Goal: Task Accomplishment & Management: Manage account settings

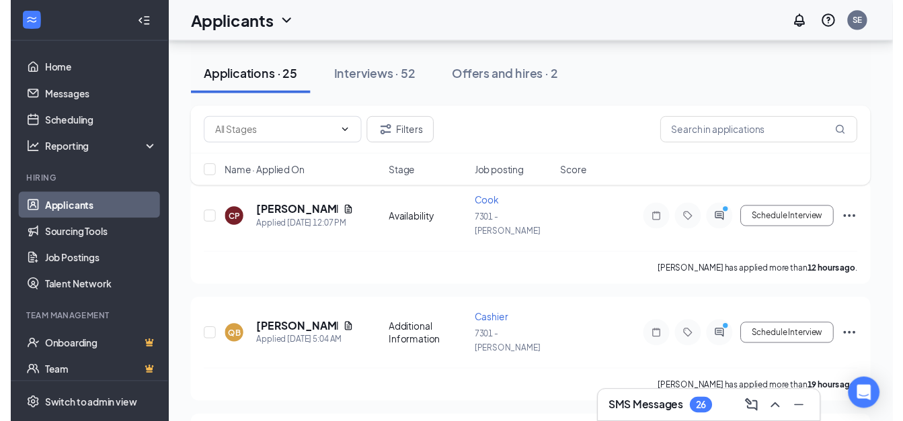
scroll to position [156, 0]
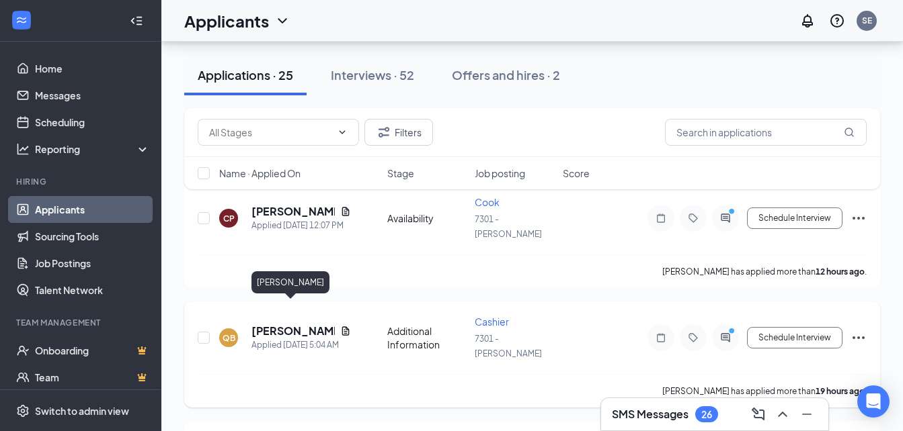
click at [274, 324] on h5 "[PERSON_NAME]" at bounding box center [292, 331] width 83 height 15
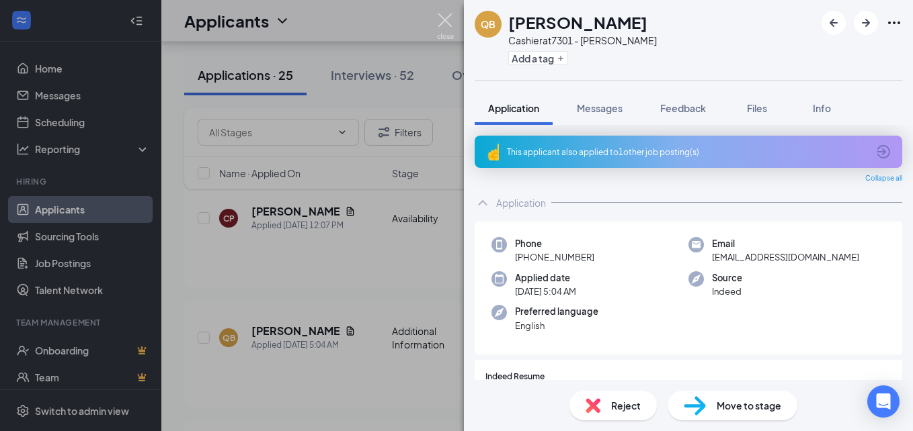
click at [450, 21] on img at bounding box center [445, 26] width 17 height 26
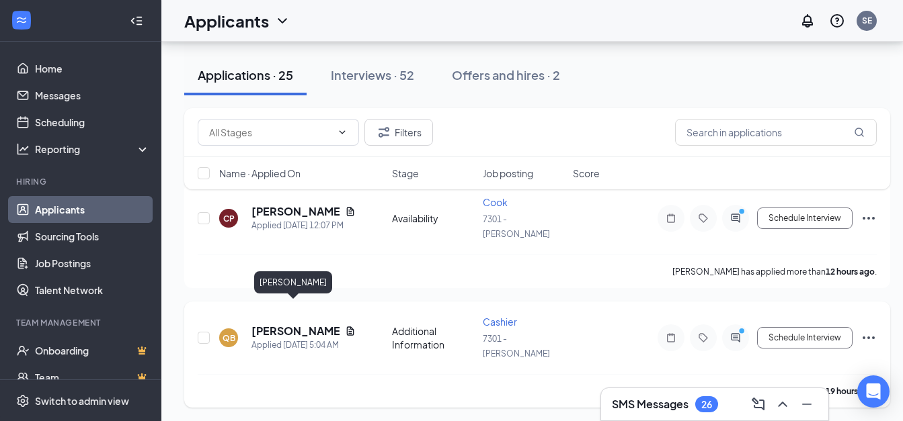
click at [282, 324] on h5 "[PERSON_NAME]" at bounding box center [295, 331] width 88 height 15
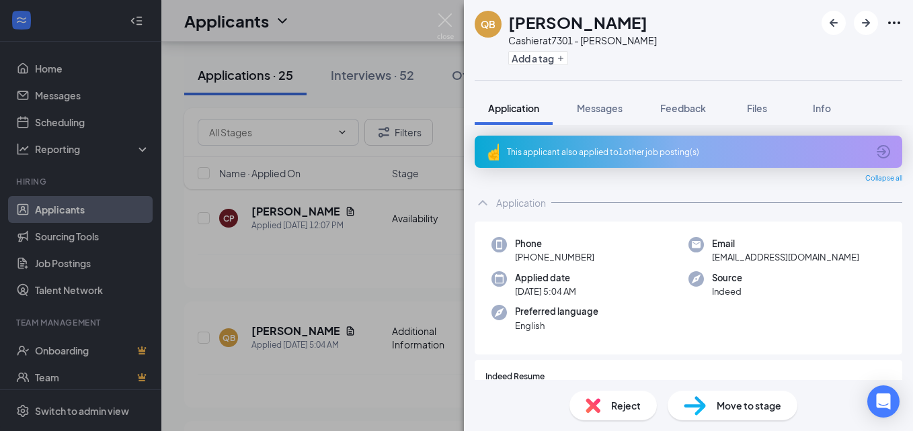
click at [601, 402] on div "Reject" at bounding box center [612, 406] width 87 height 30
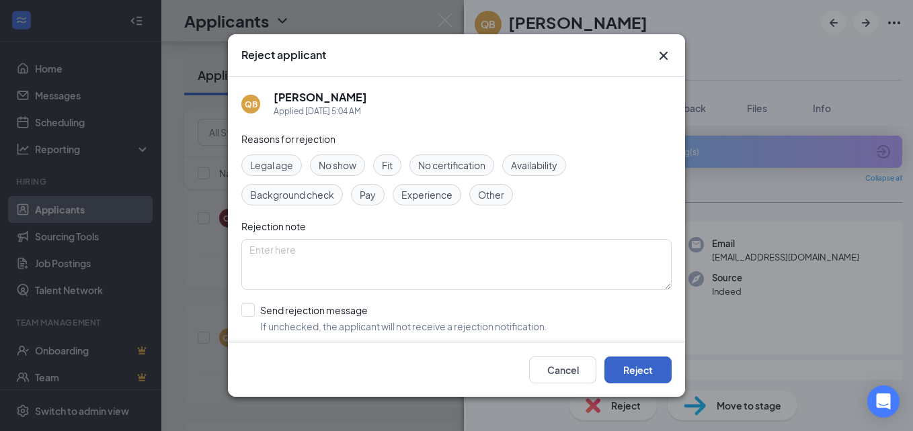
click at [615, 368] on button "Reject" at bounding box center [637, 370] width 67 height 27
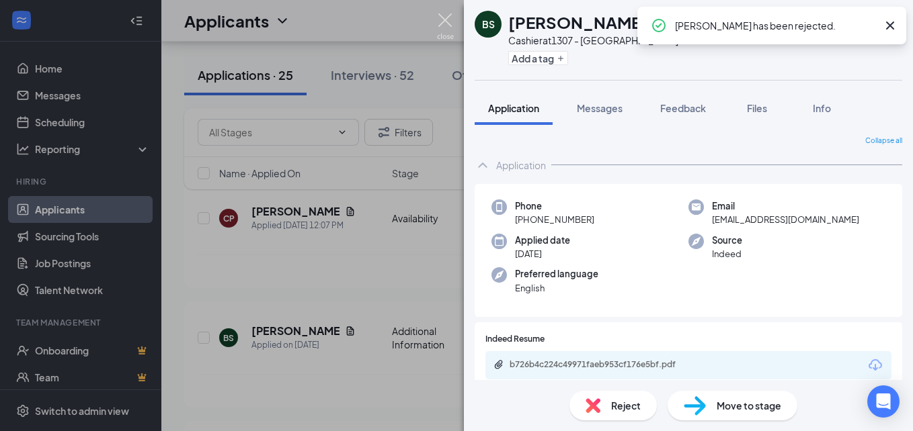
click at [439, 17] on img at bounding box center [445, 26] width 17 height 26
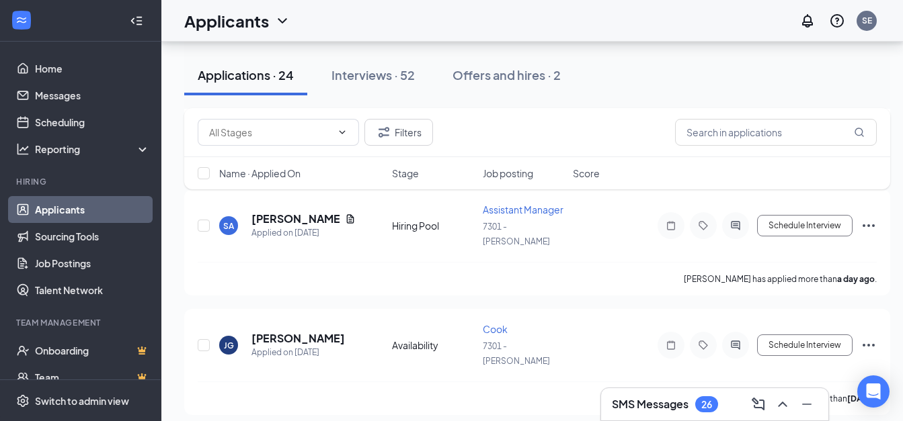
scroll to position [501, 0]
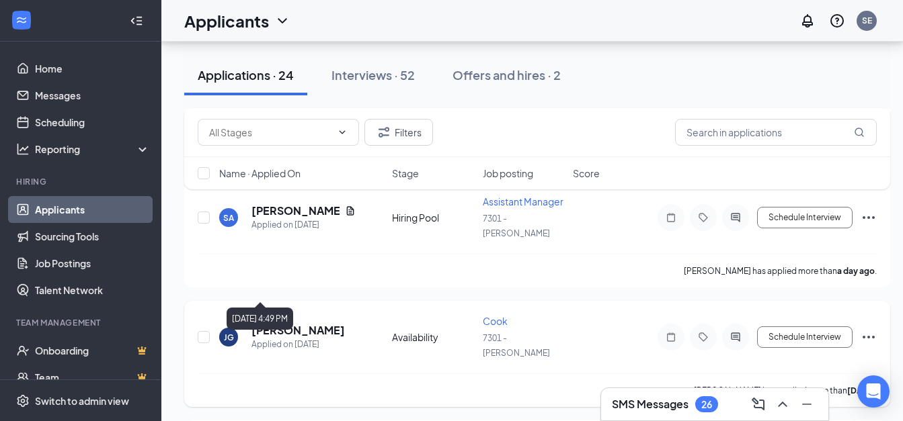
click at [279, 338] on div "Applied on [DATE]" at bounding box center [297, 344] width 93 height 13
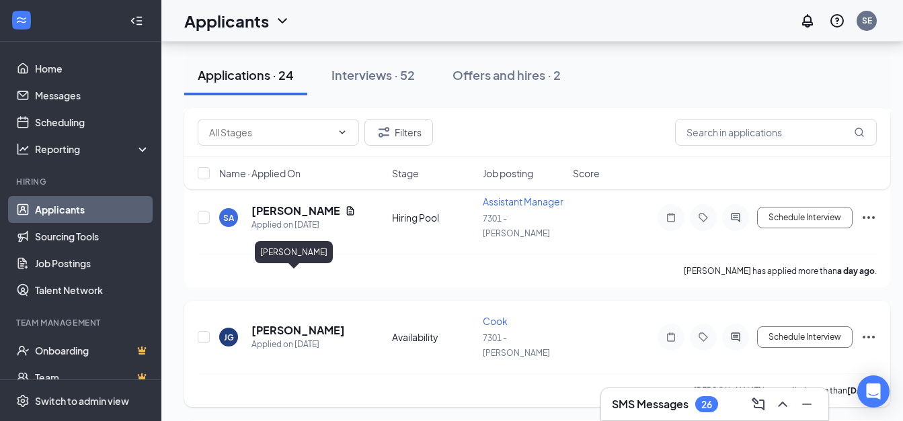
click at [280, 323] on h5 "[PERSON_NAME]" at bounding box center [297, 330] width 93 height 15
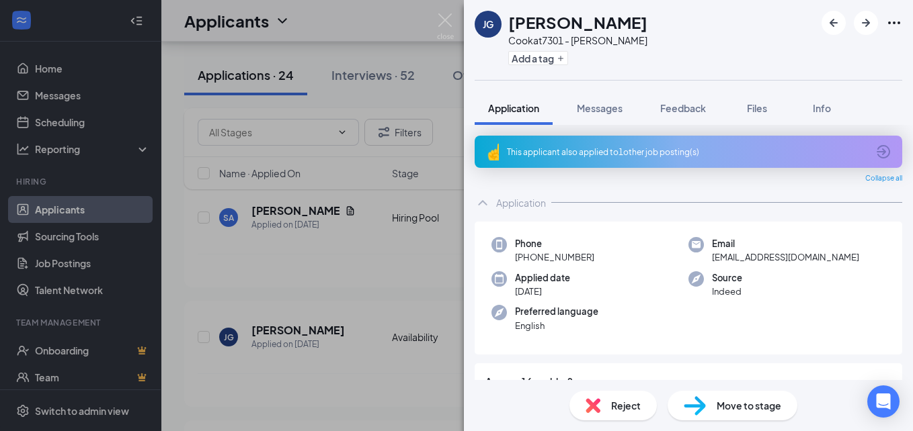
click at [611, 400] on span "Reject" at bounding box center [626, 406] width 30 height 15
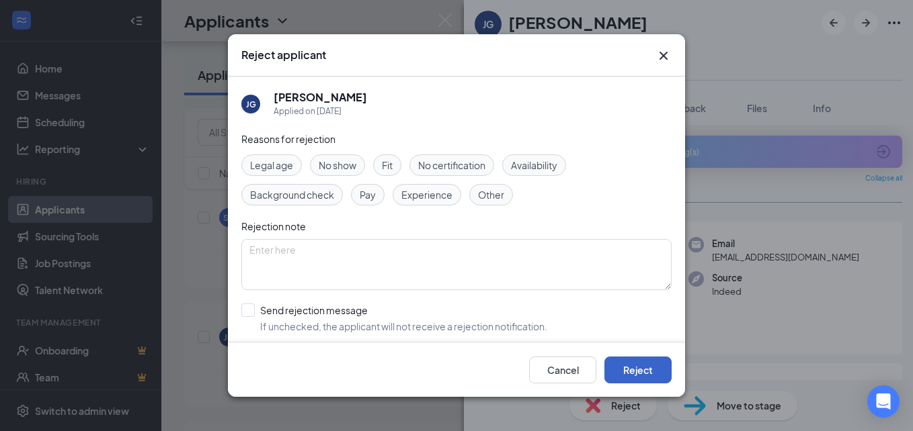
click at [629, 368] on button "Reject" at bounding box center [637, 370] width 67 height 27
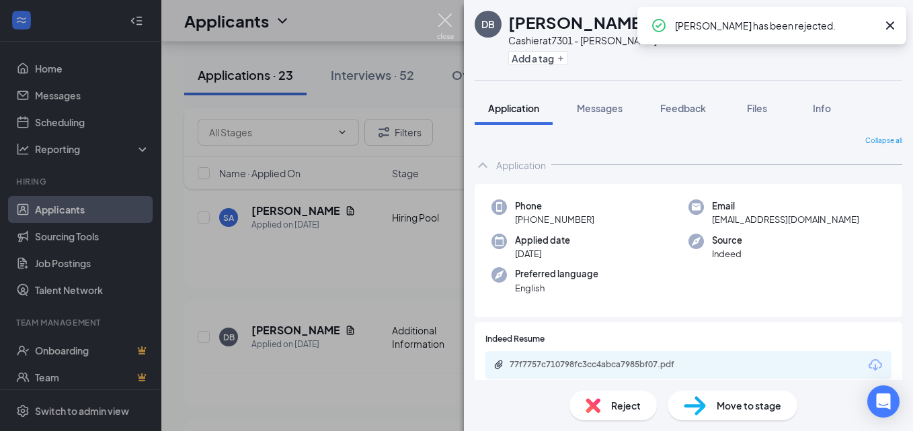
click at [443, 25] on img at bounding box center [445, 26] width 17 height 26
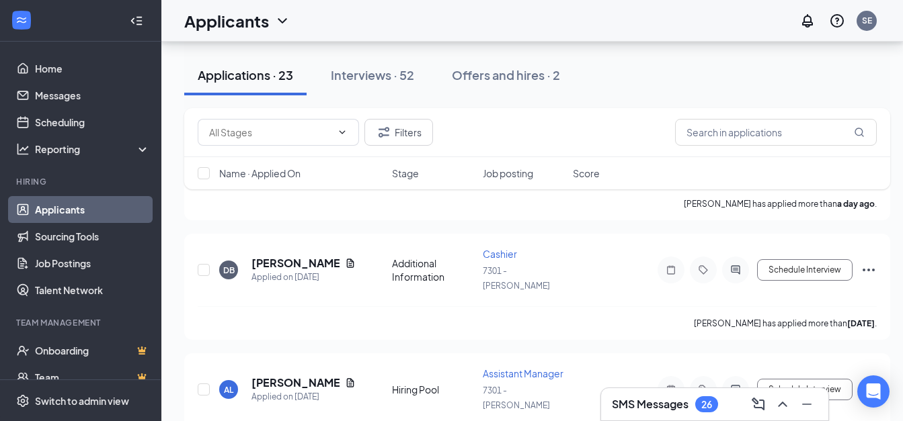
scroll to position [581, 0]
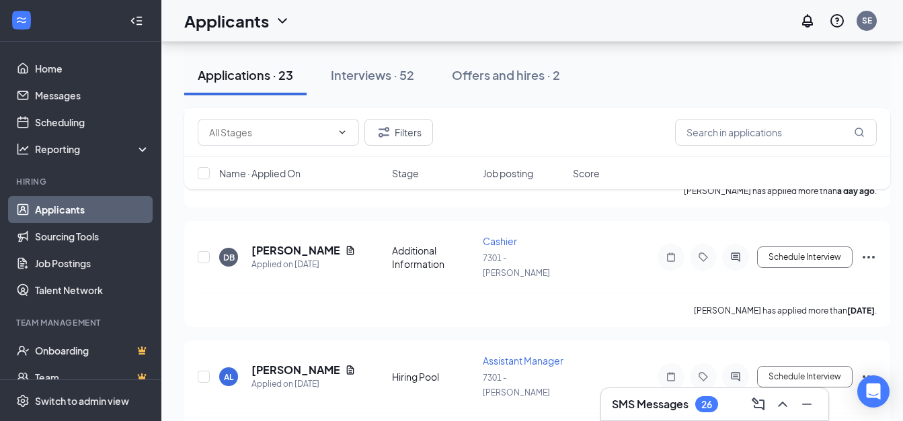
click at [297, 199] on div "Filters Name · Applied On Stage Job posting Score" at bounding box center [537, 155] width 706 height 95
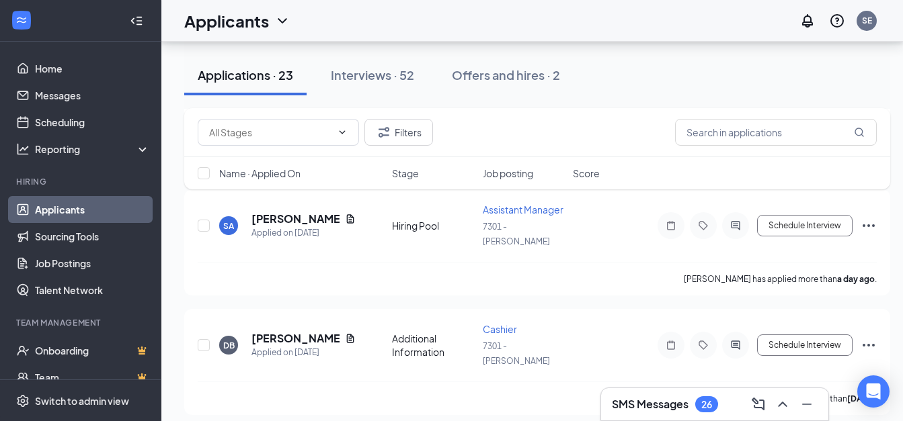
scroll to position [488, 0]
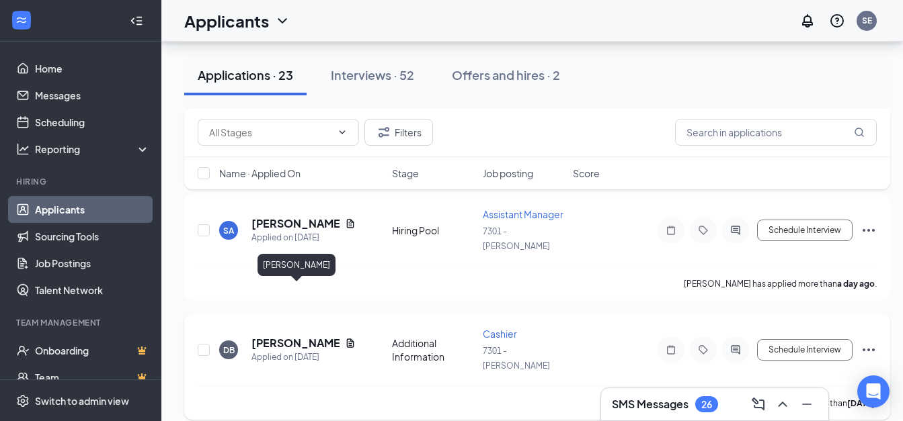
click at [303, 336] on h5 "[PERSON_NAME]" at bounding box center [295, 343] width 88 height 15
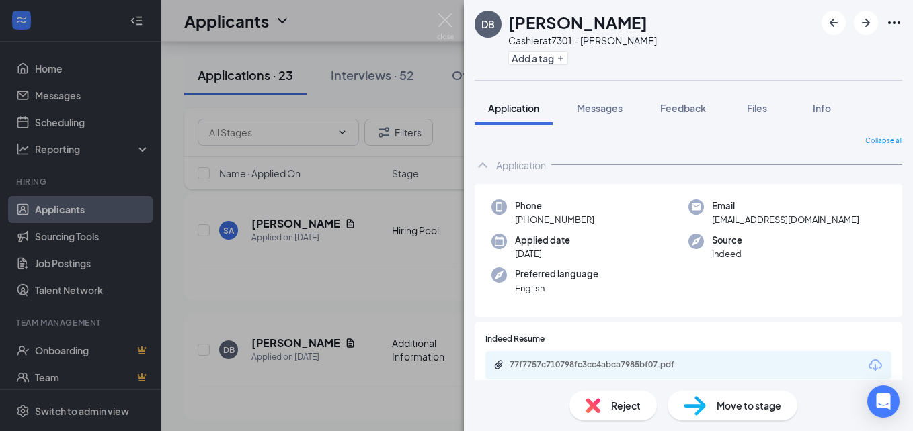
click at [622, 396] on div "Reject" at bounding box center [612, 406] width 87 height 30
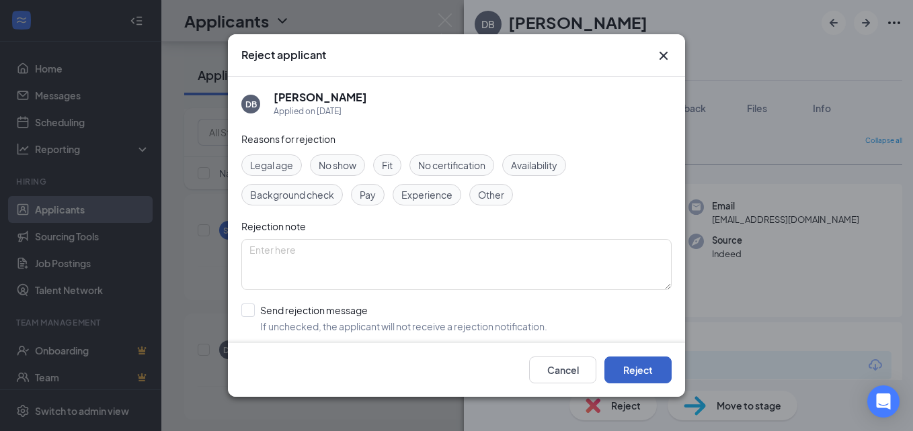
click at [630, 370] on button "Reject" at bounding box center [637, 370] width 67 height 27
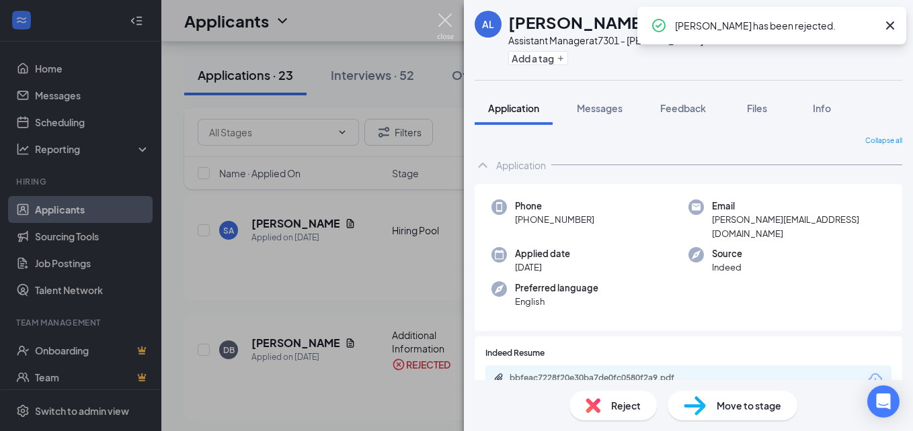
click at [444, 15] on img at bounding box center [445, 26] width 17 height 26
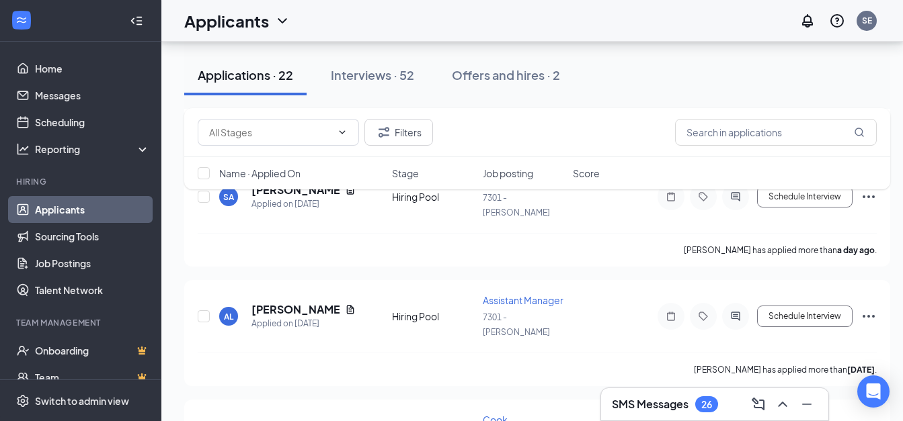
scroll to position [551, 0]
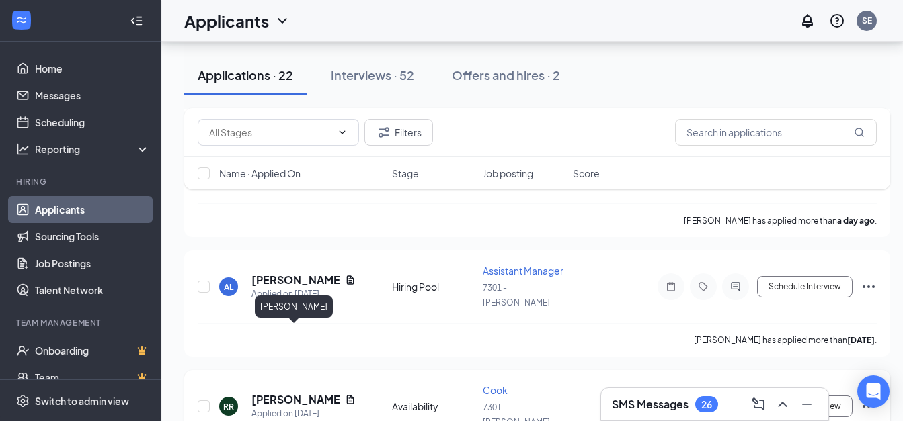
click at [284, 392] on h5 "[PERSON_NAME]" at bounding box center [295, 399] width 88 height 15
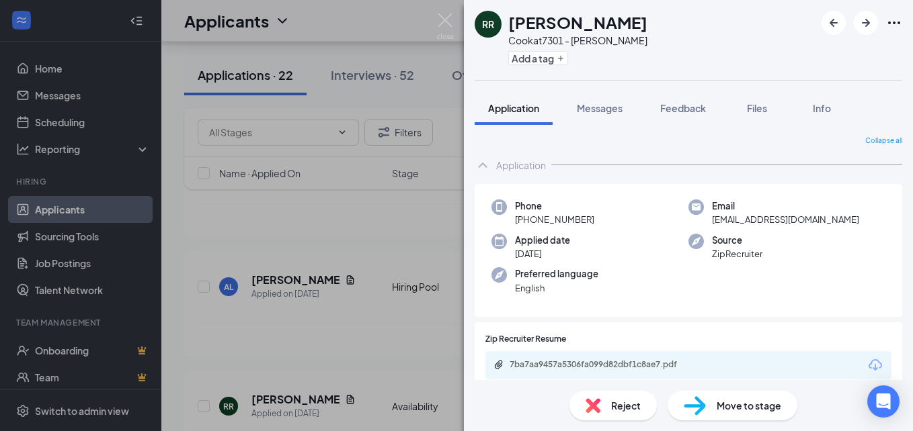
click at [620, 403] on span "Reject" at bounding box center [626, 406] width 30 height 15
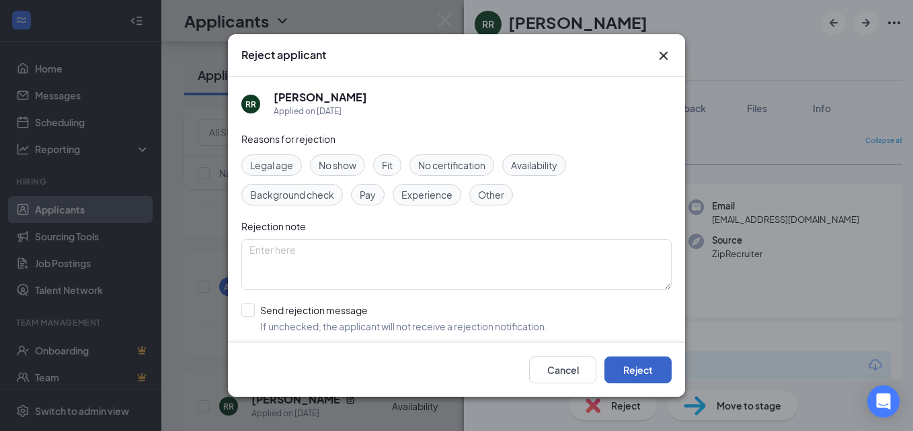
click at [610, 363] on button "Reject" at bounding box center [637, 370] width 67 height 27
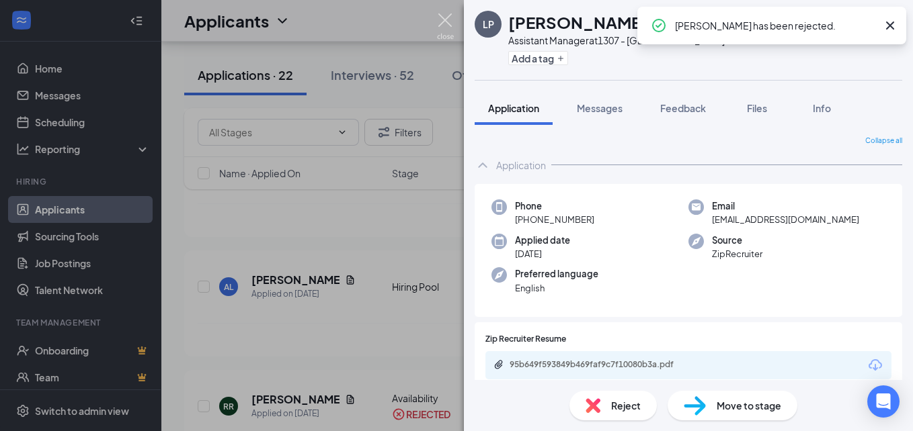
click at [448, 21] on img at bounding box center [445, 26] width 17 height 26
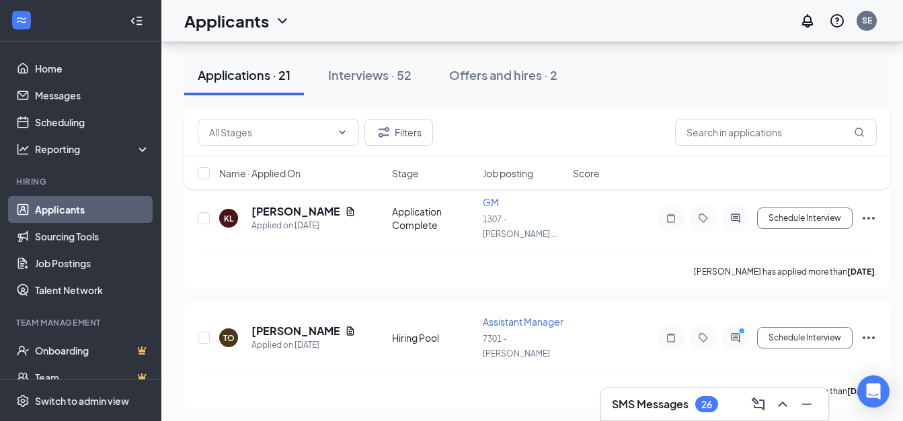
scroll to position [1192, 0]
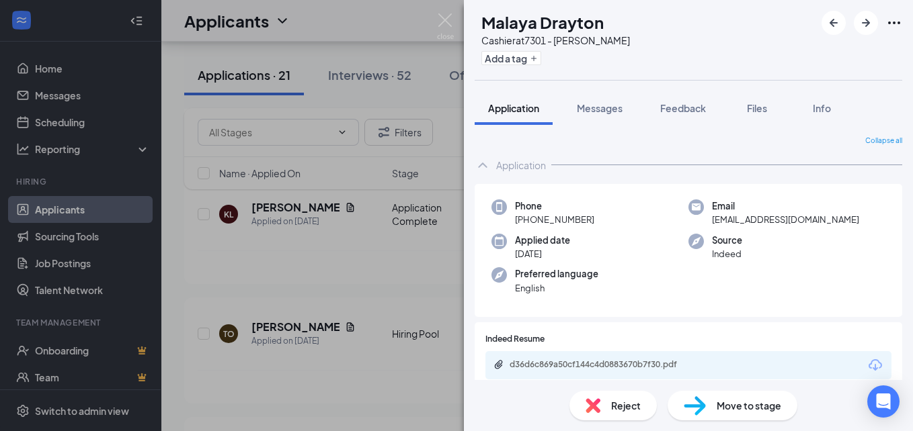
click at [627, 401] on span "Reject" at bounding box center [626, 406] width 30 height 15
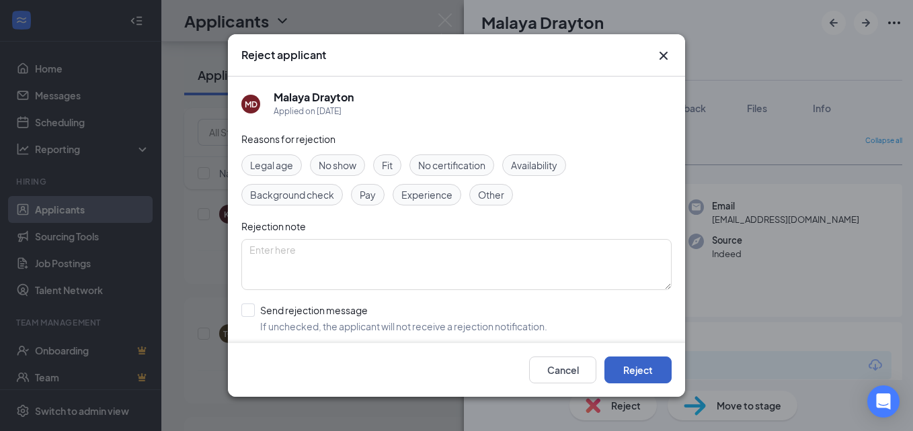
click at [634, 358] on button "Reject" at bounding box center [637, 370] width 67 height 27
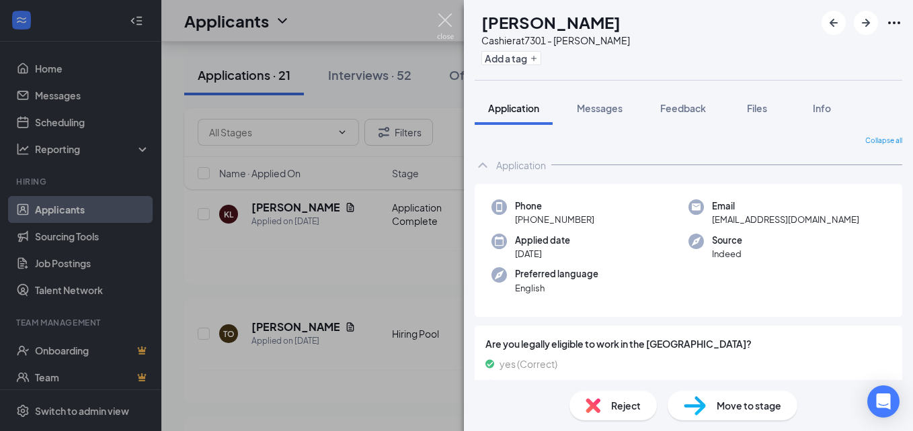
click at [442, 17] on img at bounding box center [445, 26] width 17 height 26
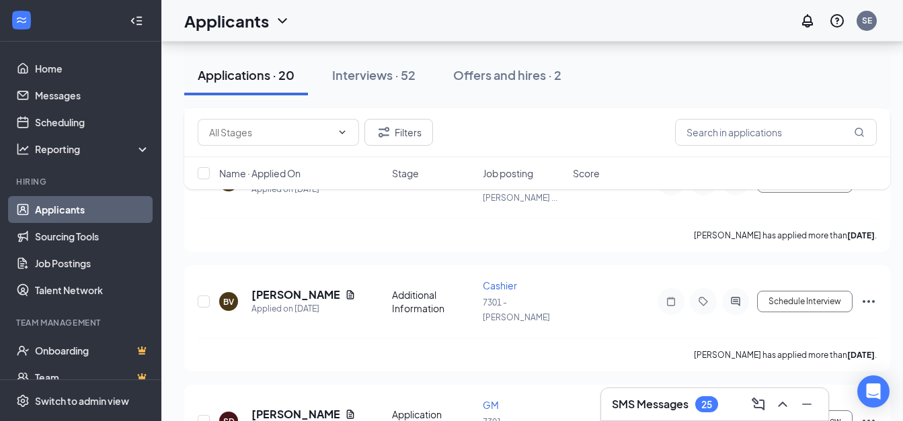
scroll to position [1800, 0]
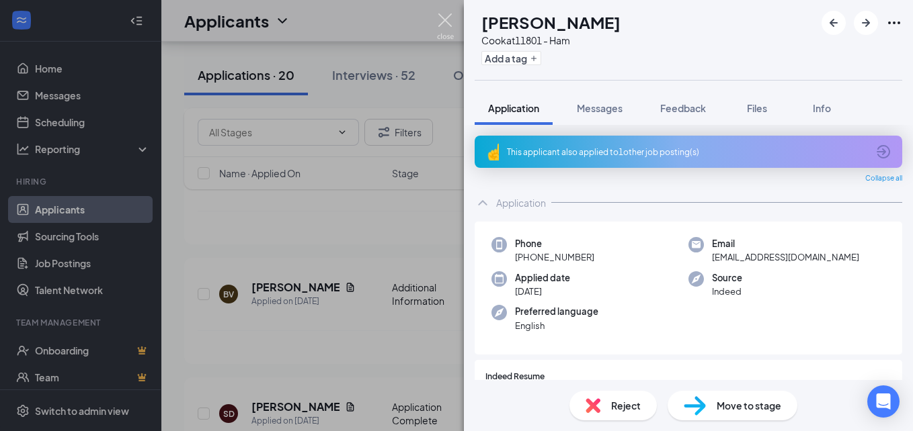
click at [440, 20] on img at bounding box center [445, 26] width 17 height 26
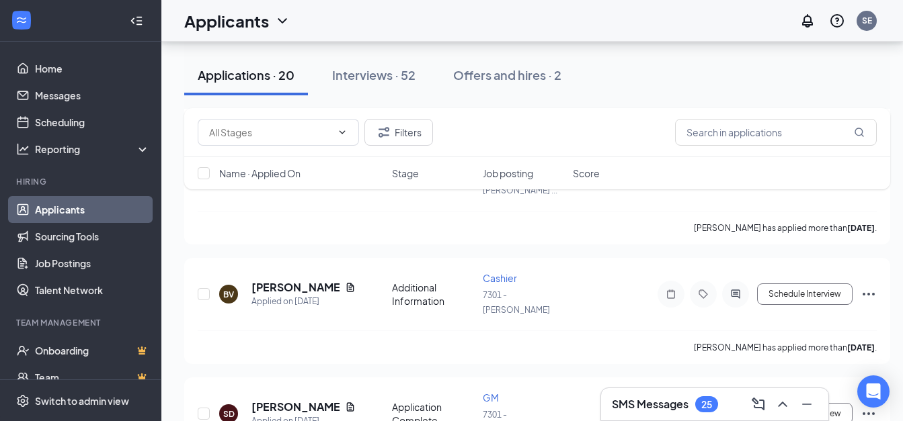
scroll to position [1996, 0]
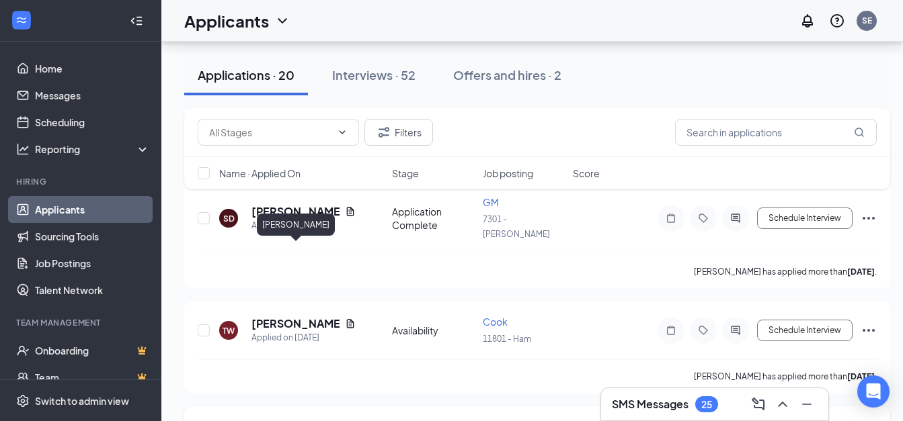
click at [276, 421] on h5 "[PERSON_NAME]" at bounding box center [295, 428] width 88 height 15
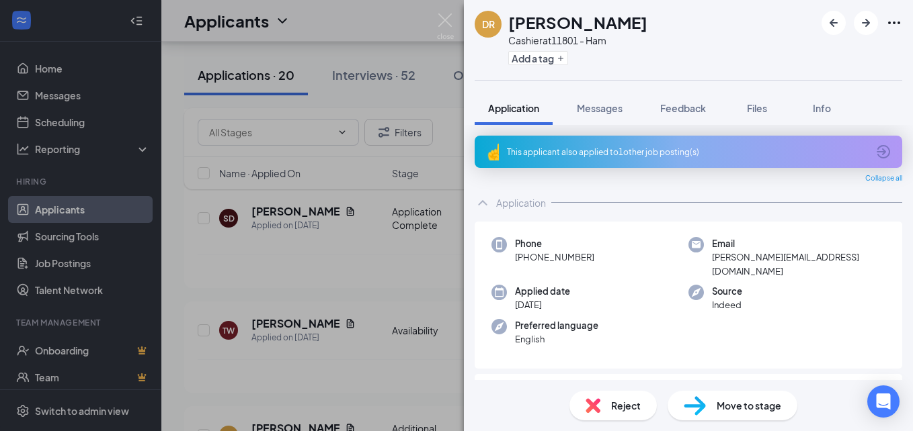
click at [608, 401] on div "Reject" at bounding box center [612, 406] width 87 height 30
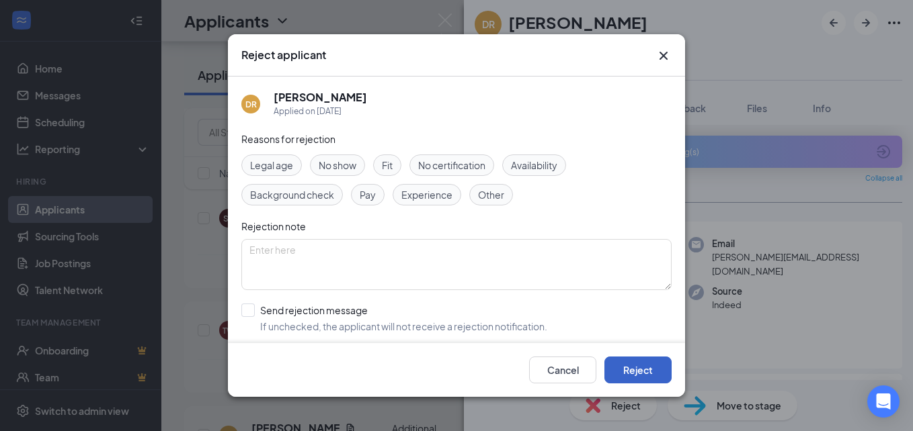
click at [632, 374] on button "Reject" at bounding box center [637, 370] width 67 height 27
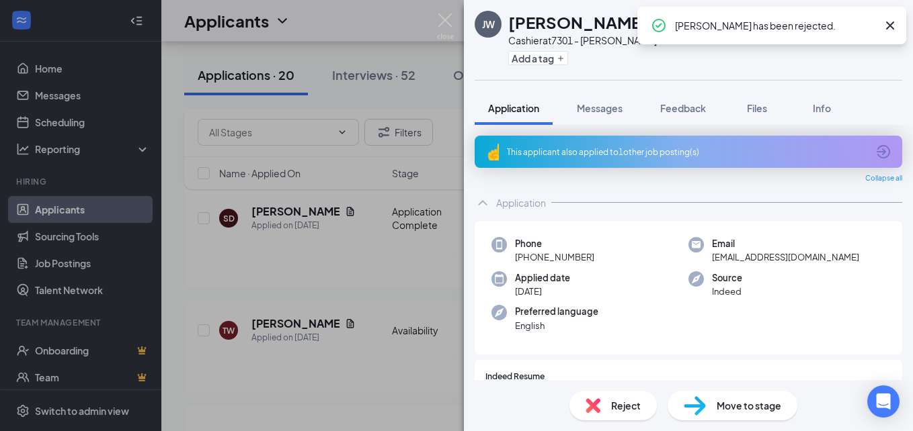
click at [620, 403] on span "Reject" at bounding box center [626, 406] width 30 height 15
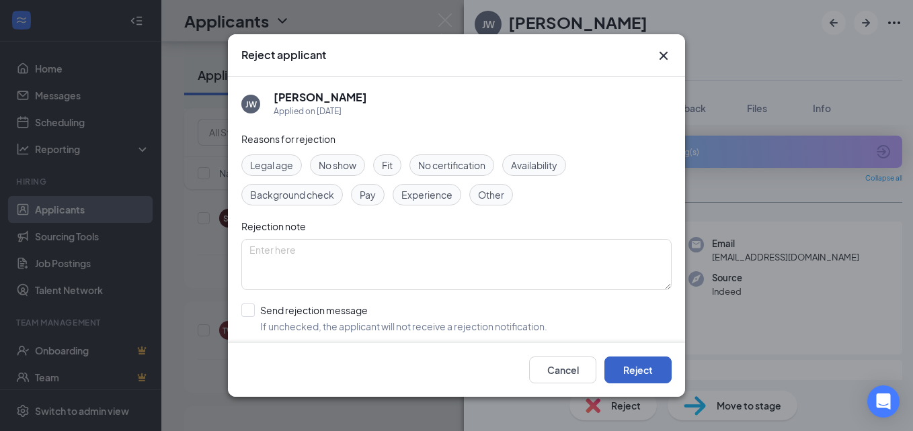
click at [636, 374] on button "Reject" at bounding box center [637, 370] width 67 height 27
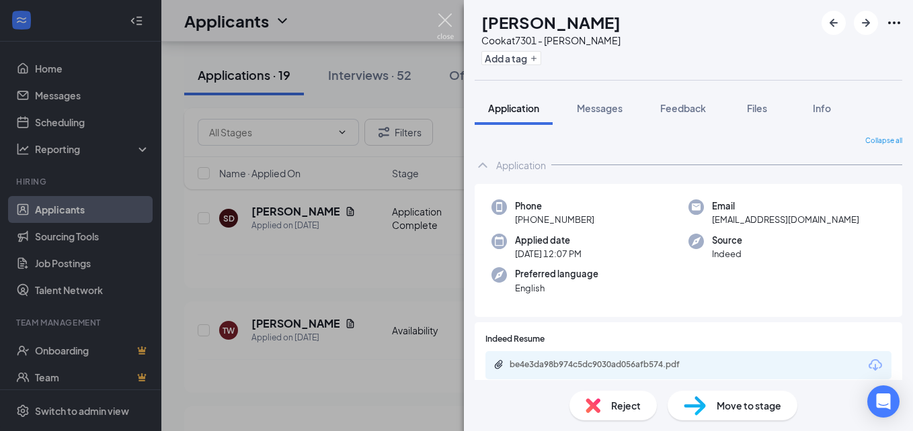
click at [443, 26] on img at bounding box center [445, 26] width 17 height 26
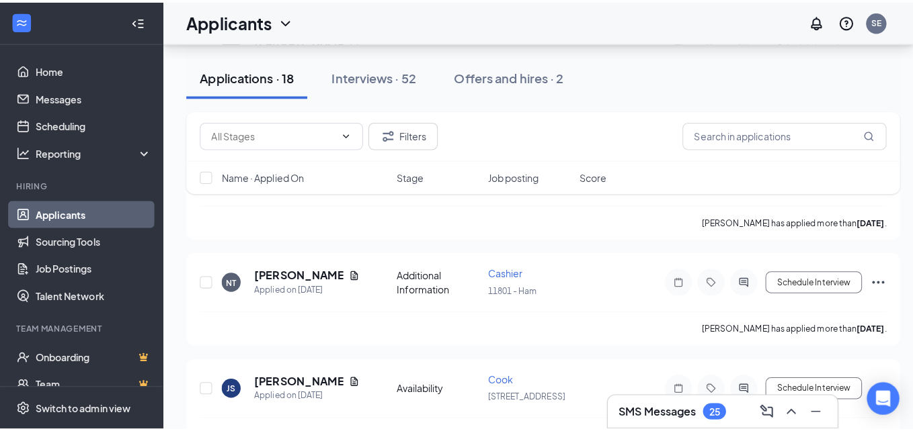
scroll to position [3602, 0]
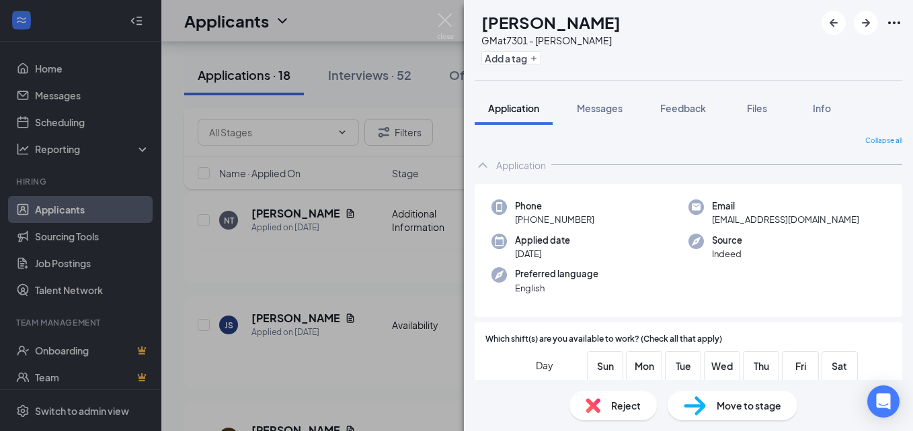
click at [620, 411] on span "Reject" at bounding box center [626, 406] width 30 height 15
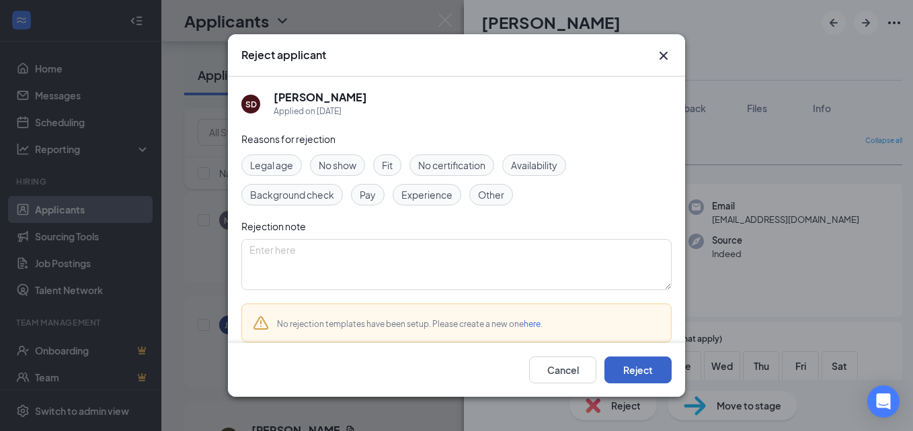
click at [624, 369] on button "Reject" at bounding box center [637, 370] width 67 height 27
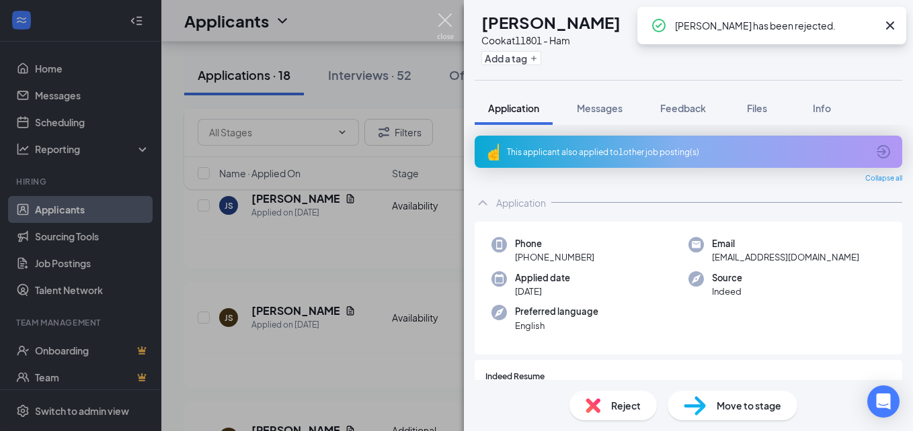
scroll to position [3474, 0]
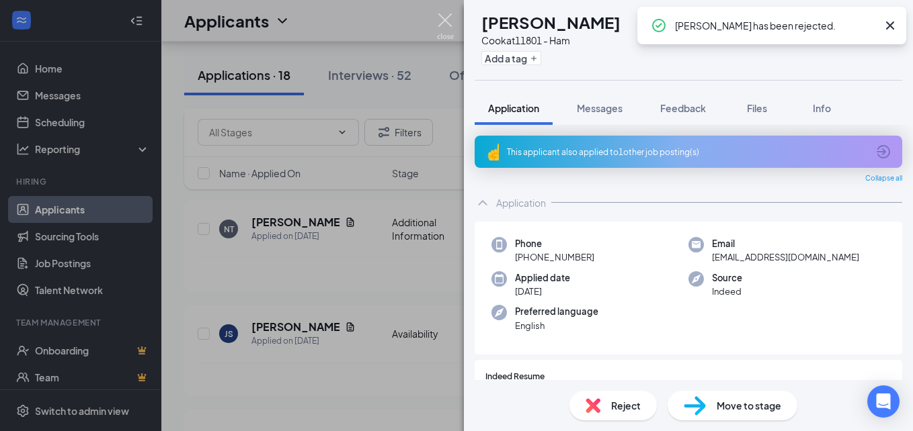
click at [447, 15] on img at bounding box center [445, 26] width 17 height 26
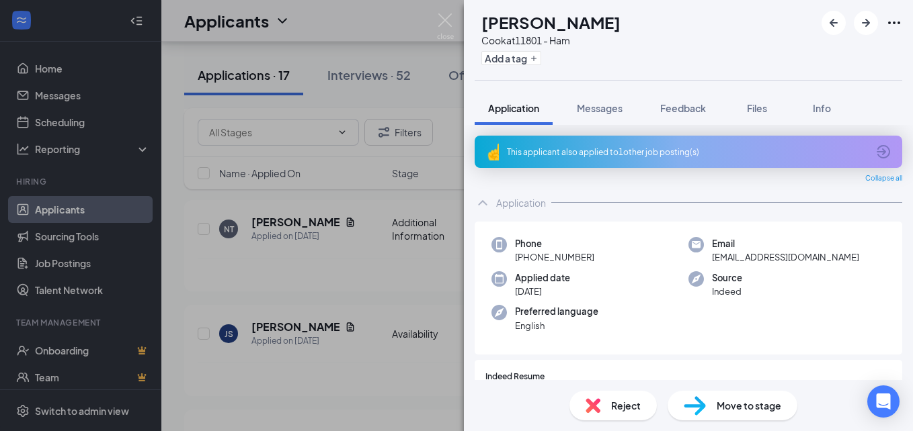
click at [603, 401] on div "Reject" at bounding box center [612, 406] width 87 height 30
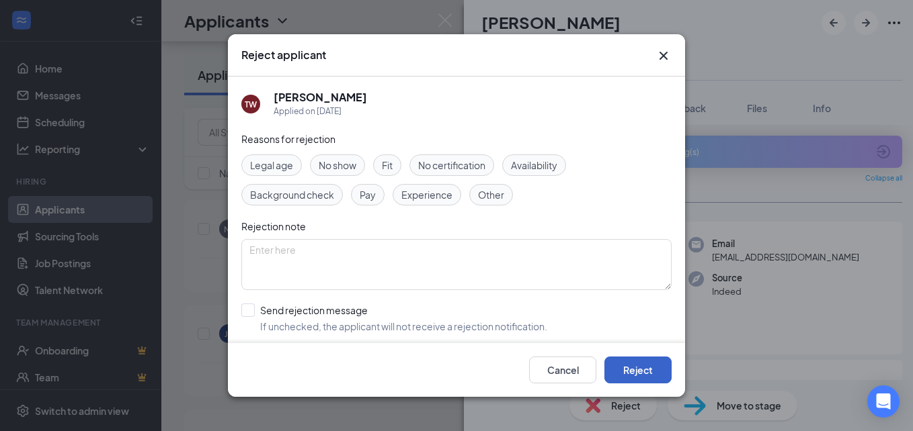
click at [616, 368] on button "Reject" at bounding box center [637, 370] width 67 height 27
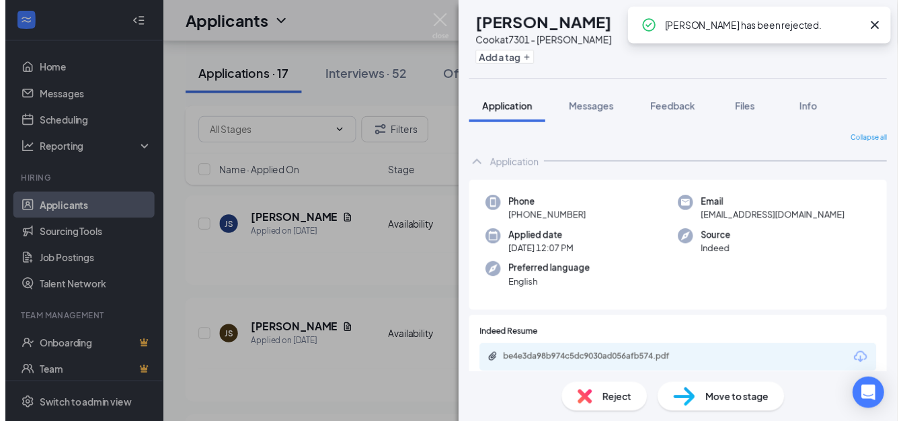
scroll to position [3264, 0]
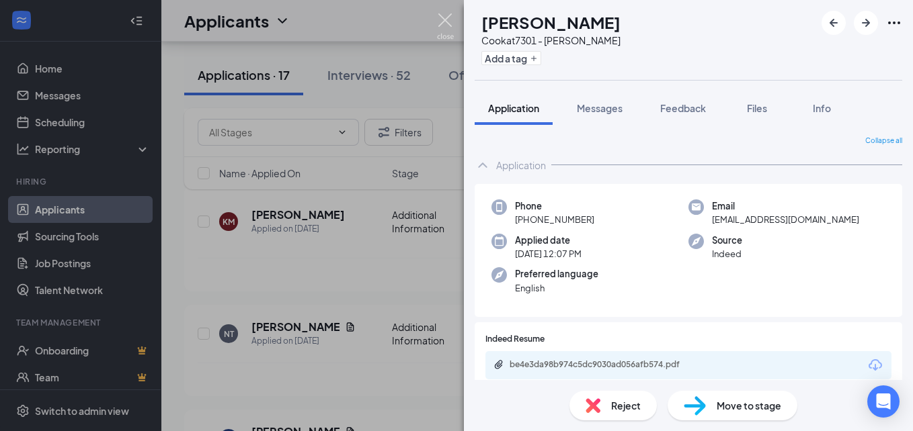
click at [445, 15] on img at bounding box center [445, 26] width 17 height 26
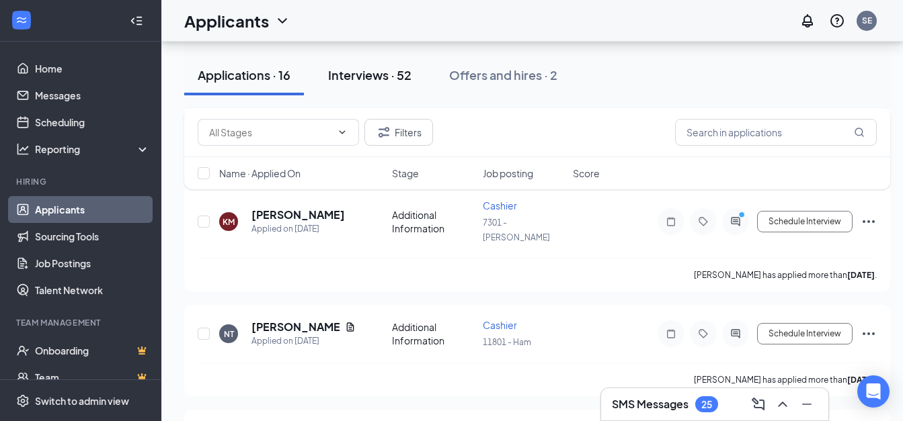
click at [371, 80] on div "Interviews · 52" at bounding box center [369, 75] width 83 height 17
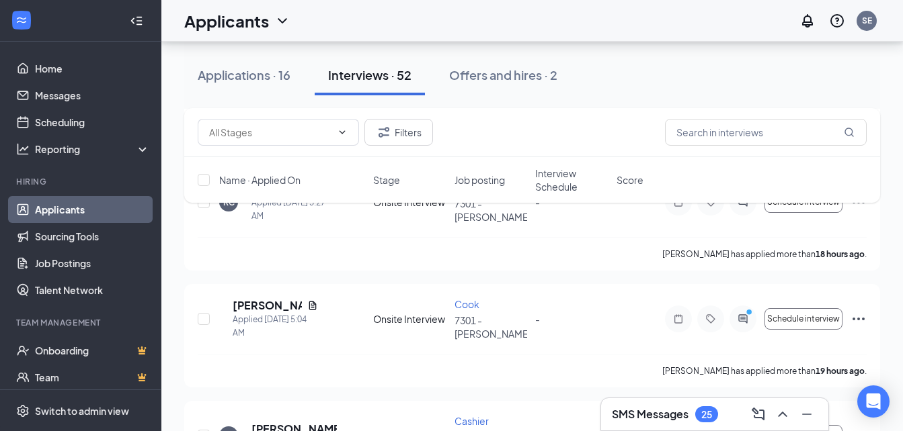
scroll to position [570, 0]
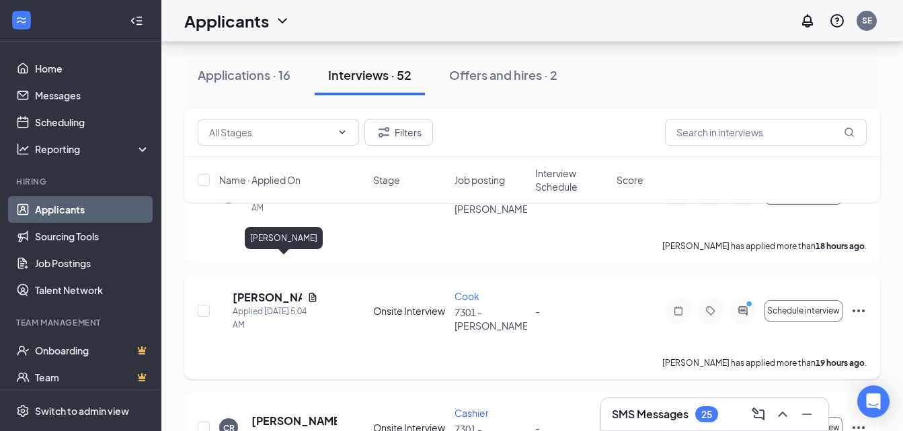
click at [283, 290] on h5 "[PERSON_NAME]" at bounding box center [267, 297] width 69 height 15
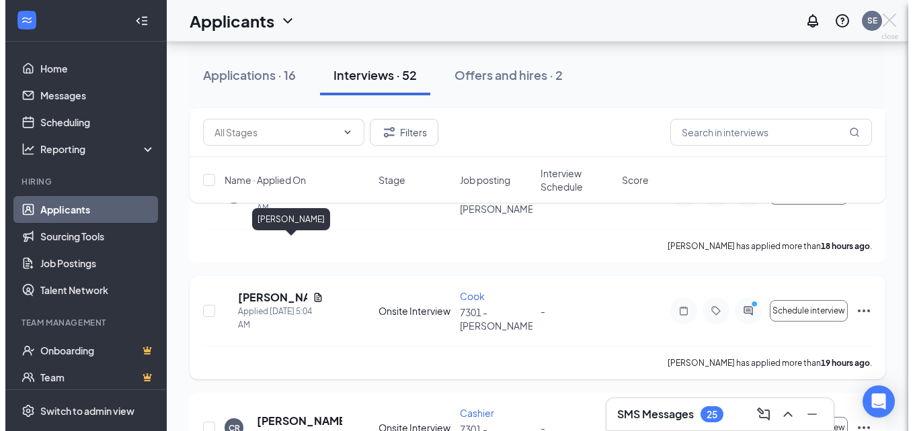
scroll to position [564, 0]
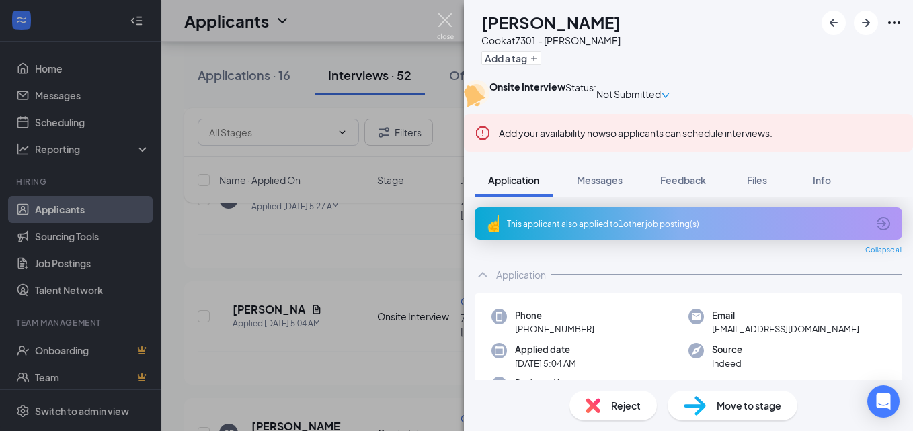
click at [449, 20] on img at bounding box center [445, 26] width 17 height 26
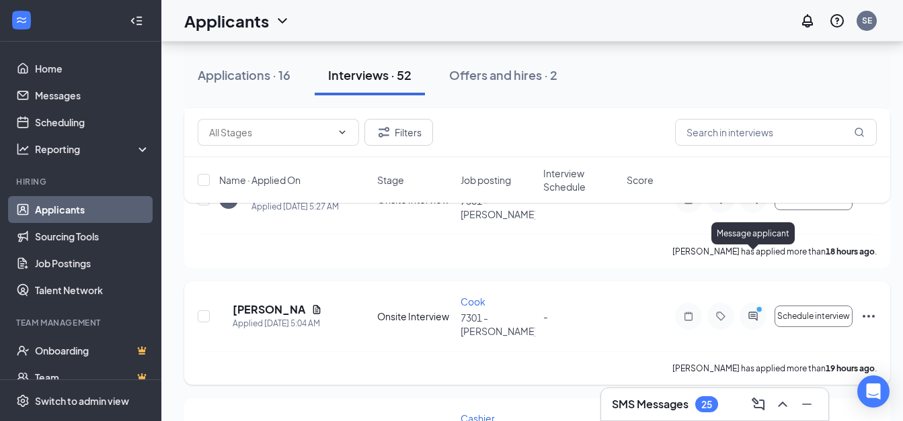
click at [753, 306] on icon "PrimaryDot" at bounding box center [761, 311] width 16 height 11
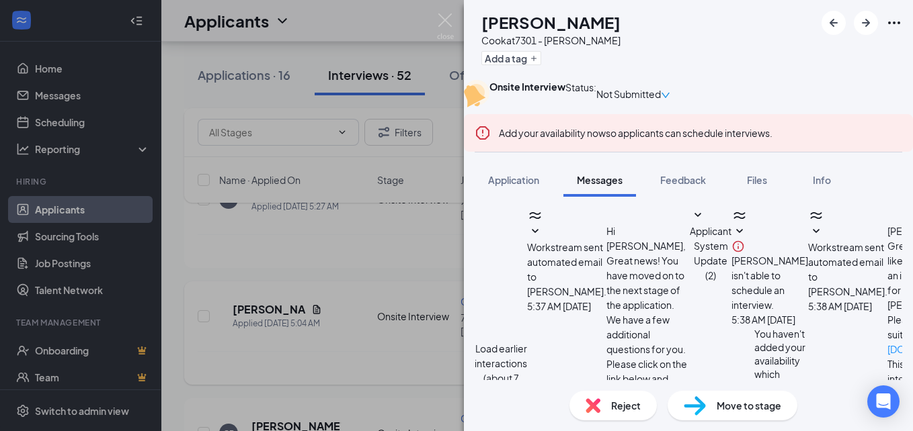
scroll to position [676, 0]
click at [443, 14] on img at bounding box center [445, 26] width 17 height 26
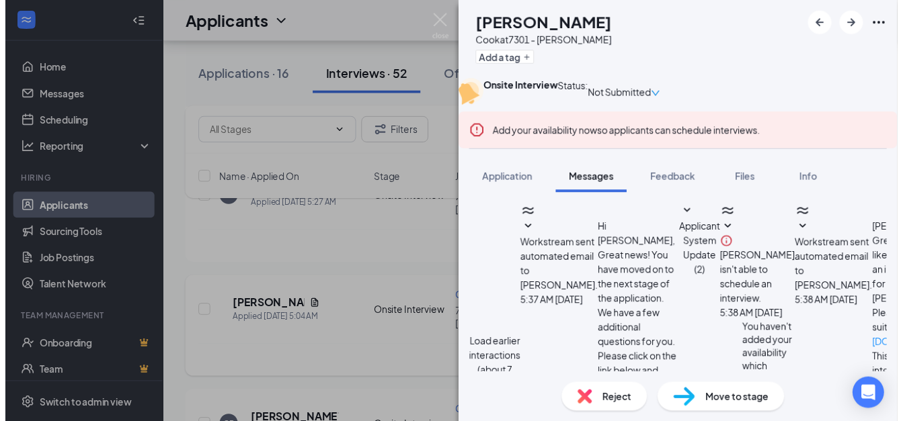
scroll to position [676, 0]
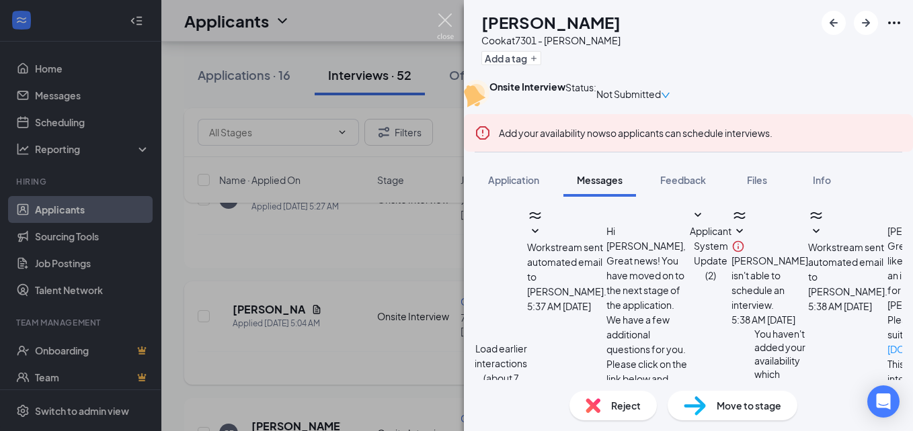
click at [442, 19] on img at bounding box center [445, 26] width 17 height 26
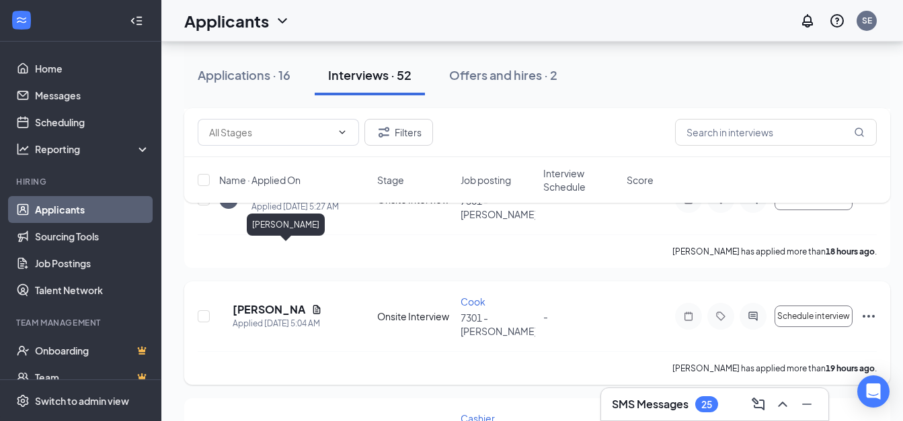
click at [271, 302] on h5 "[PERSON_NAME]" at bounding box center [269, 309] width 73 height 15
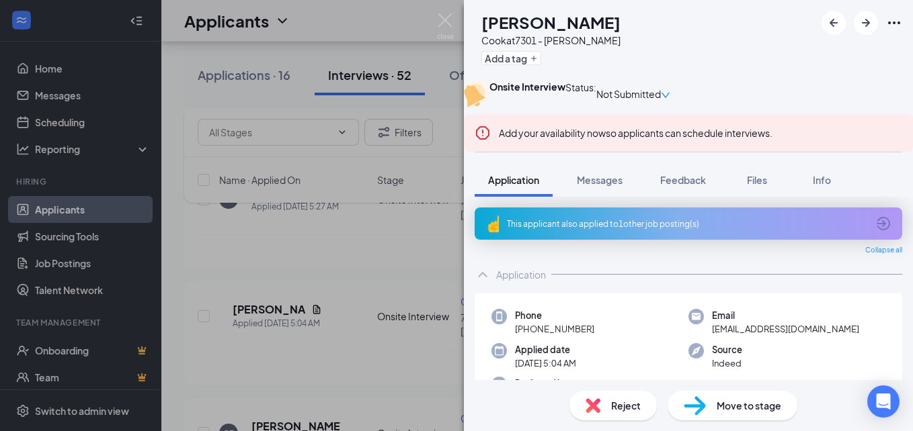
click at [636, 407] on span "Reject" at bounding box center [626, 406] width 30 height 15
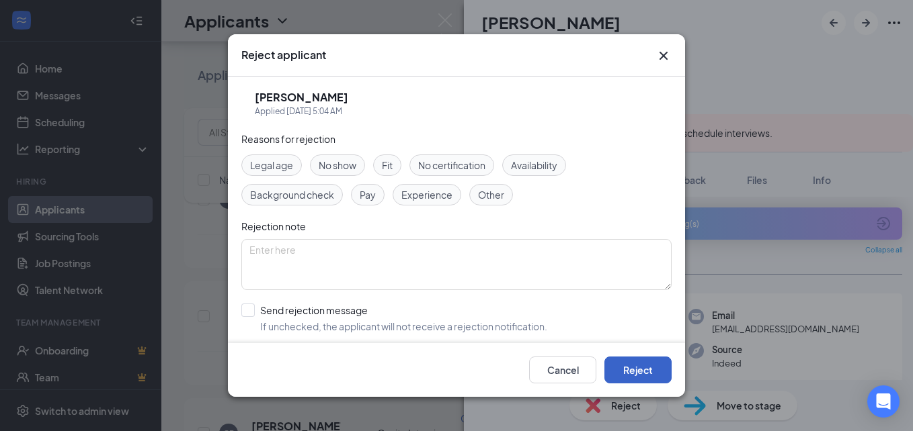
click at [638, 364] on button "Reject" at bounding box center [637, 370] width 67 height 27
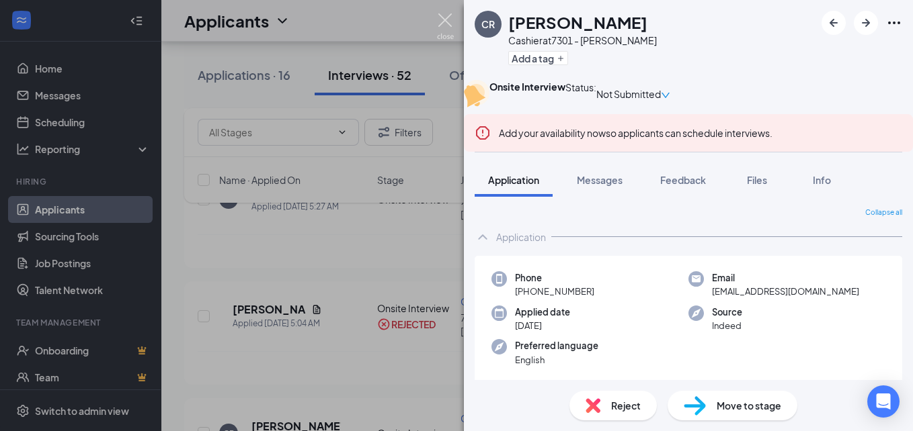
click at [447, 16] on img at bounding box center [445, 26] width 17 height 26
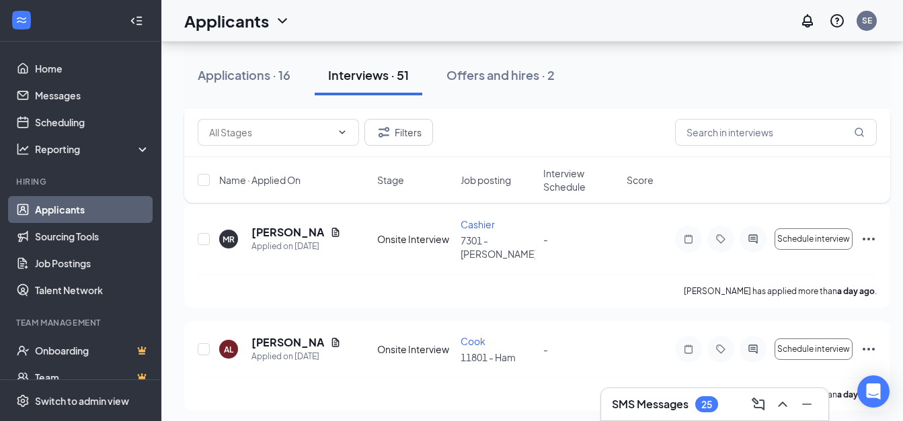
scroll to position [888, 0]
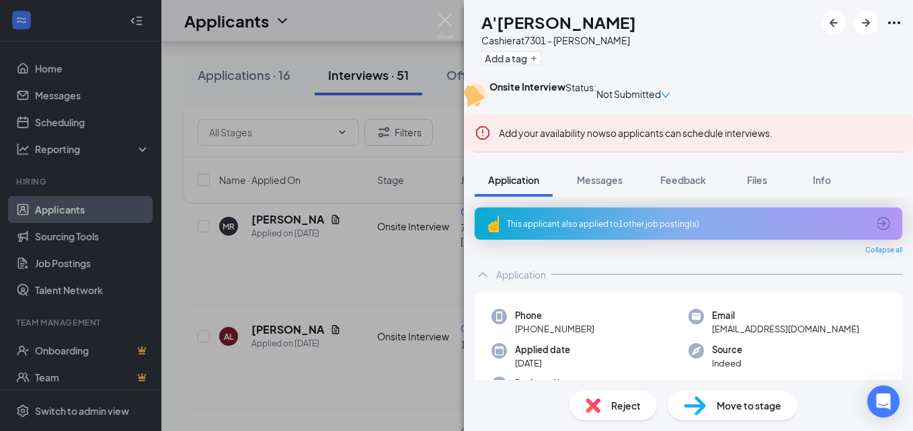
click at [626, 394] on div "Reject" at bounding box center [612, 406] width 87 height 30
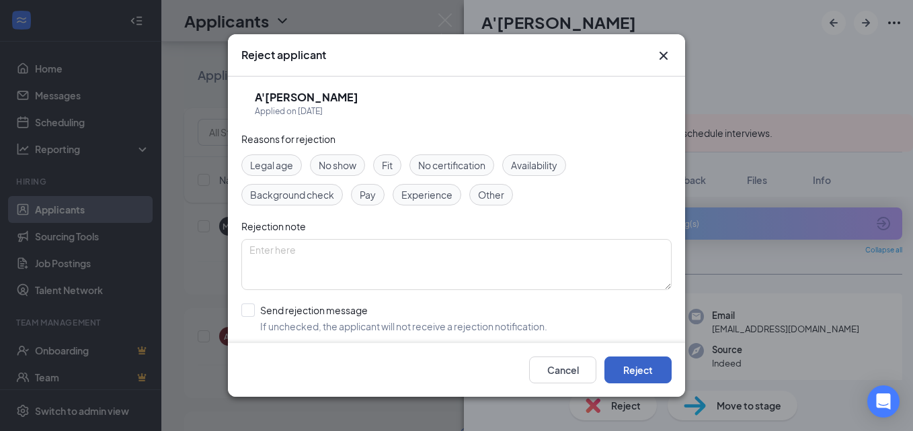
click at [618, 362] on button "Reject" at bounding box center [637, 370] width 67 height 27
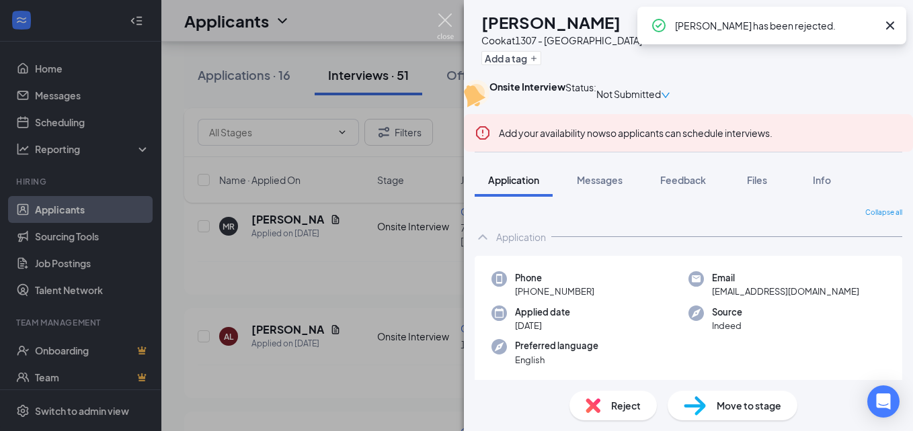
click at [446, 26] on img at bounding box center [445, 26] width 17 height 26
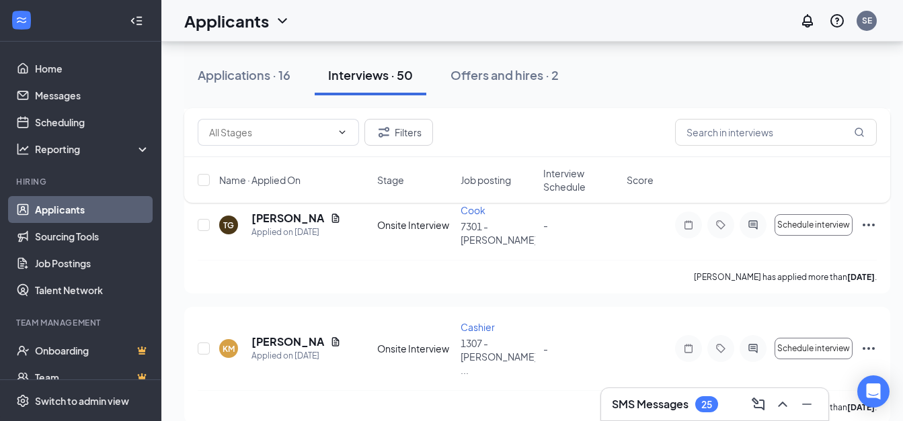
scroll to position [1485, 0]
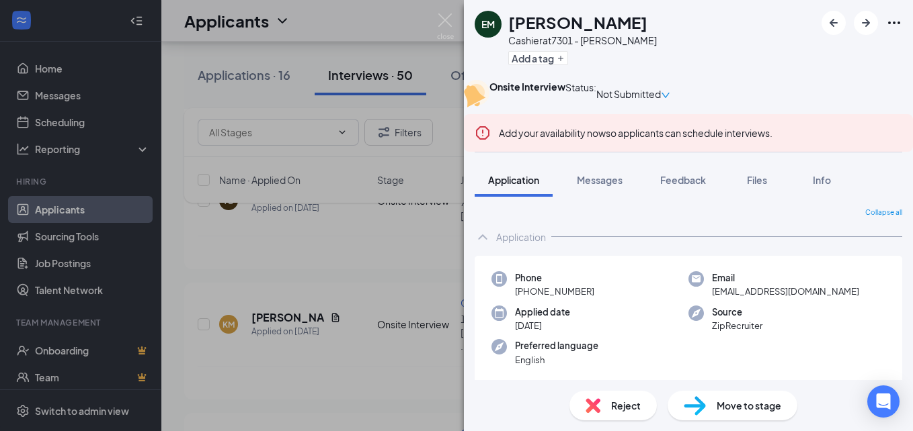
click at [625, 399] on span "Reject" at bounding box center [626, 406] width 30 height 15
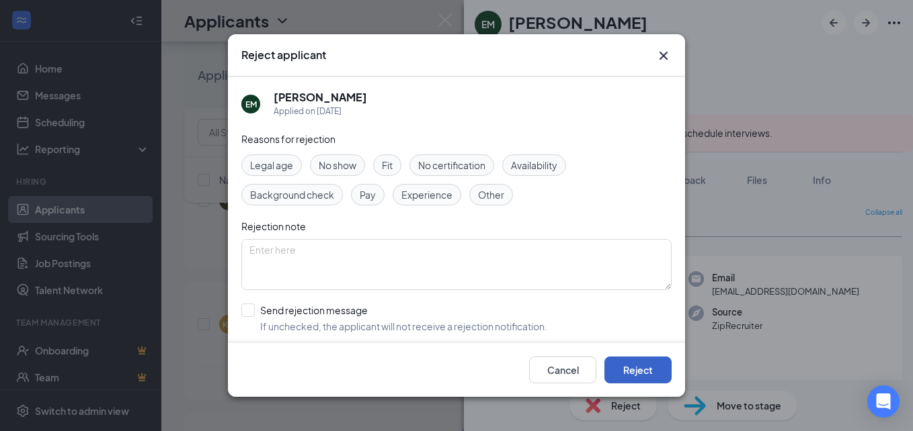
click at [651, 368] on button "Reject" at bounding box center [637, 370] width 67 height 27
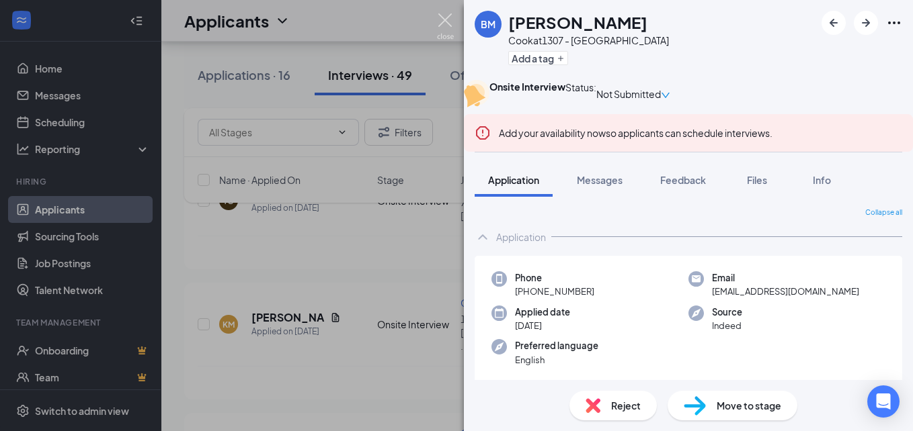
click at [446, 16] on img at bounding box center [445, 26] width 17 height 26
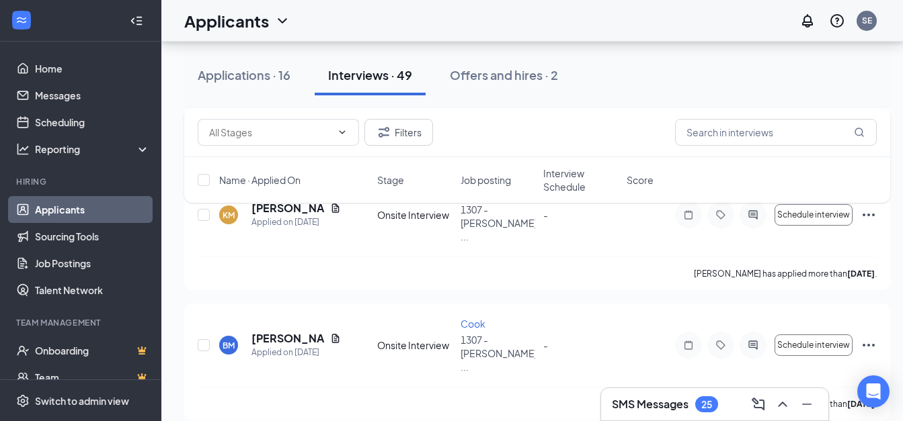
scroll to position [1613, 0]
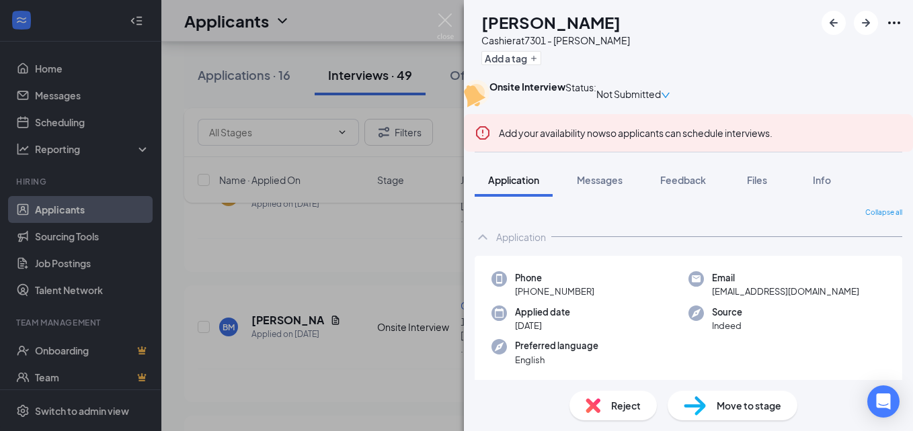
click at [626, 407] on span "Reject" at bounding box center [626, 406] width 30 height 15
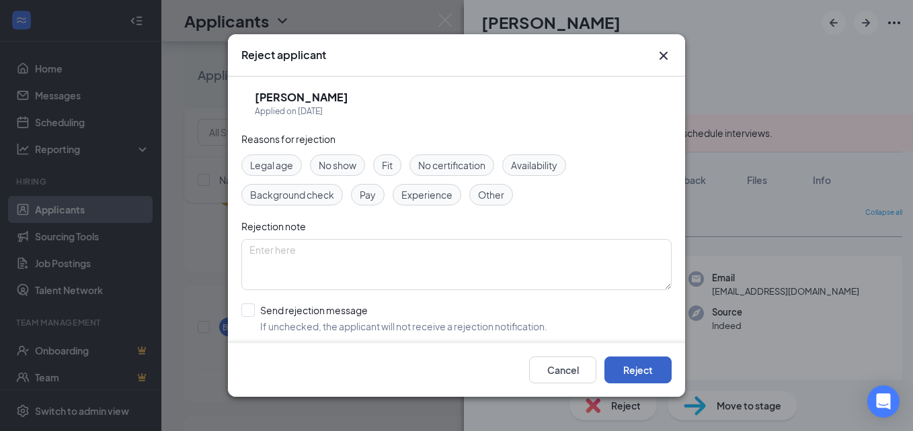
click at [620, 366] on button "Reject" at bounding box center [637, 370] width 67 height 27
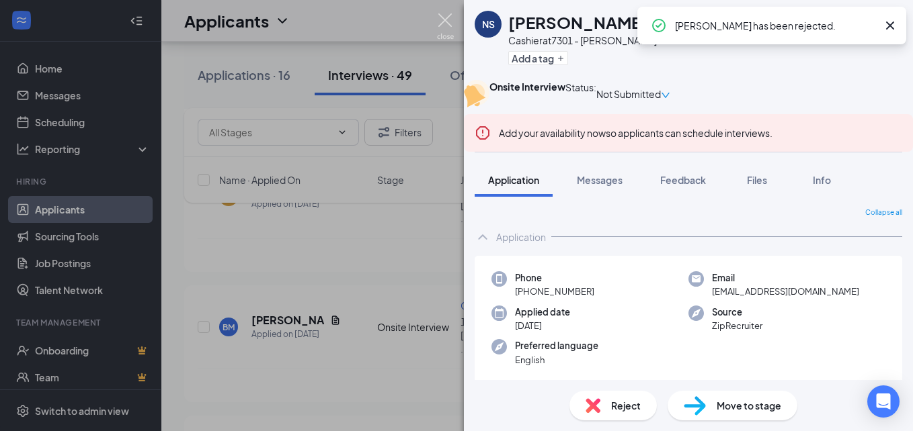
click at [443, 16] on img at bounding box center [445, 26] width 17 height 26
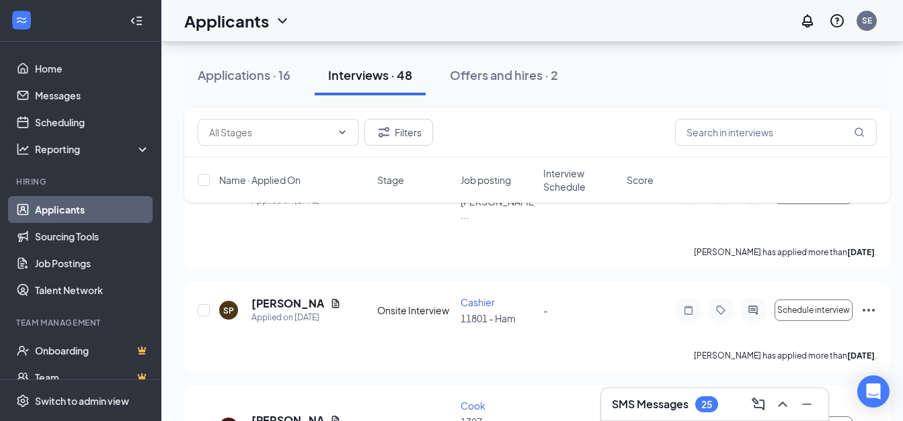
scroll to position [2002, 0]
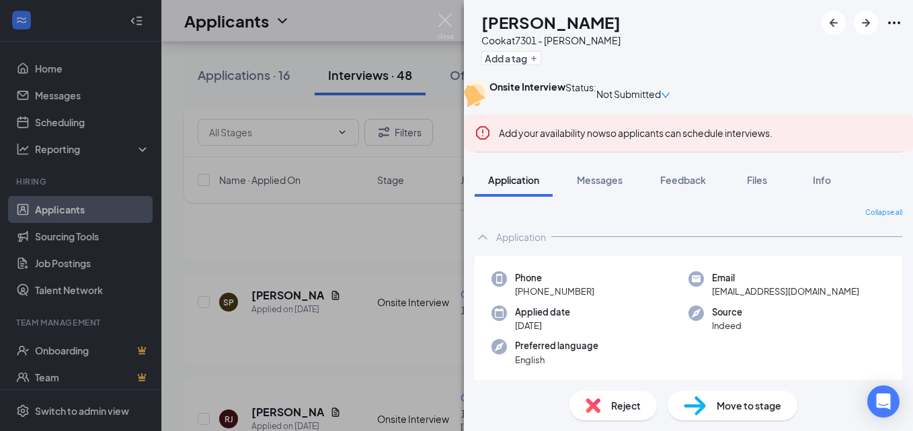
click at [622, 401] on span "Reject" at bounding box center [626, 406] width 30 height 15
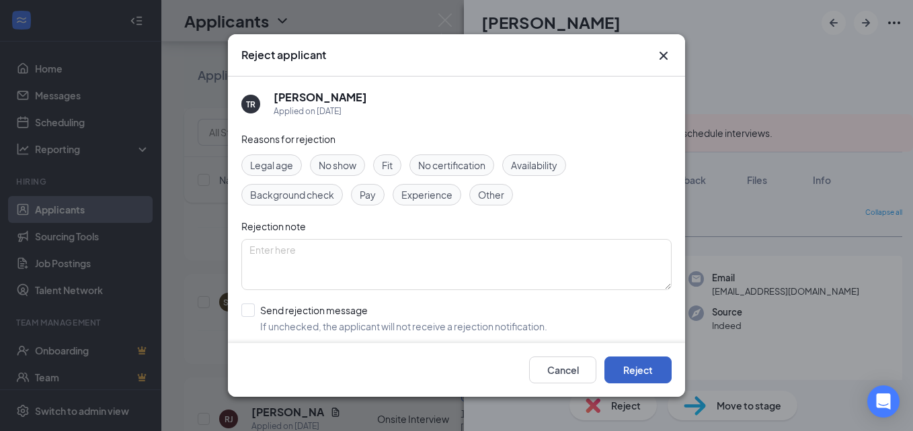
click at [640, 364] on button "Reject" at bounding box center [637, 370] width 67 height 27
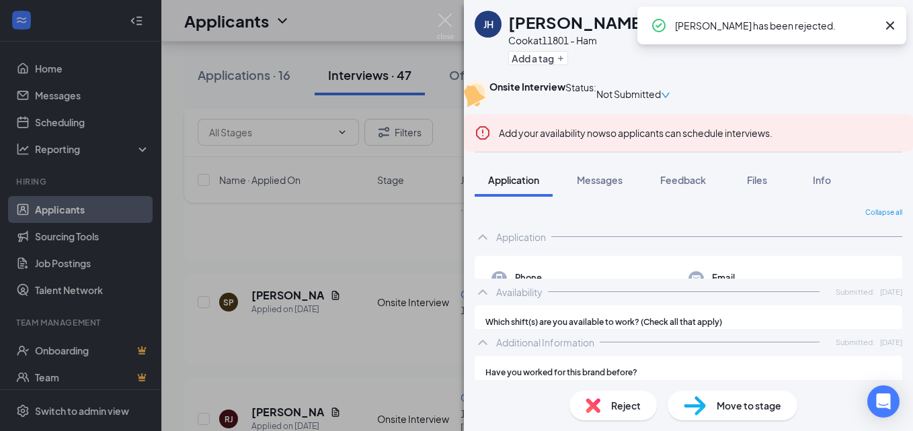
click at [454, 19] on div "[PERSON_NAME] [PERSON_NAME] at 11801 - Ham Add a tag Onsite Interview Status : …" at bounding box center [456, 215] width 913 height 431
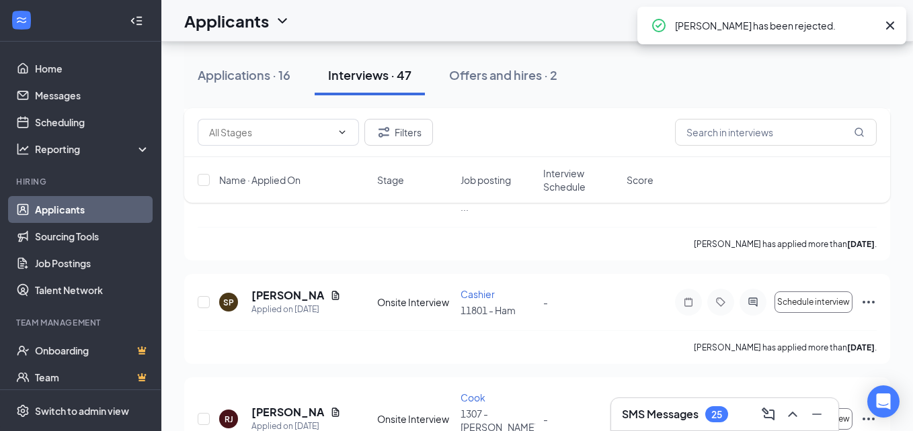
click at [444, 17] on div "Applicants SE" at bounding box center [536, 21] width 751 height 42
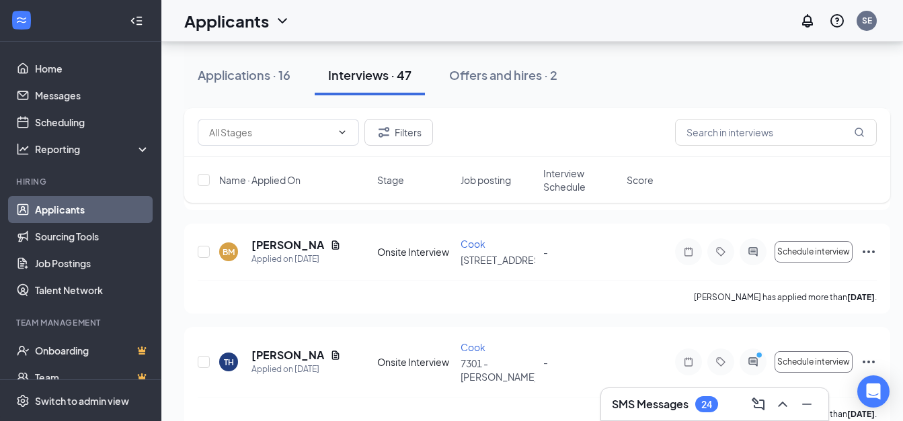
scroll to position [3132, 0]
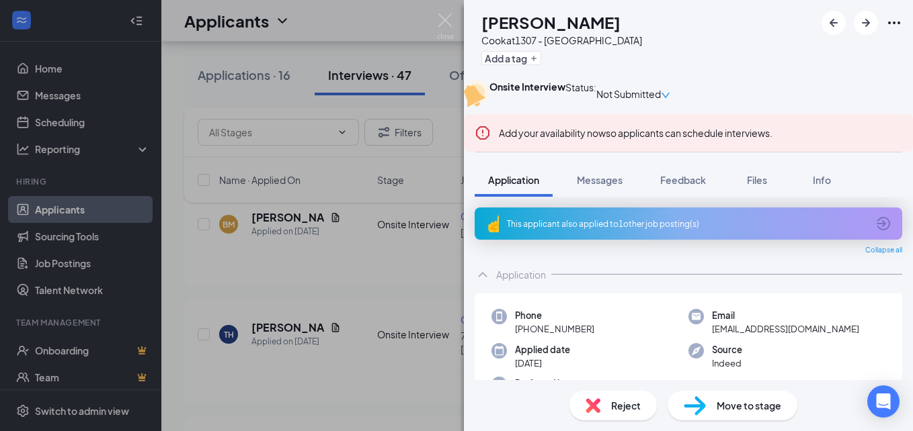
click at [601, 408] on div "Reject" at bounding box center [612, 406] width 87 height 30
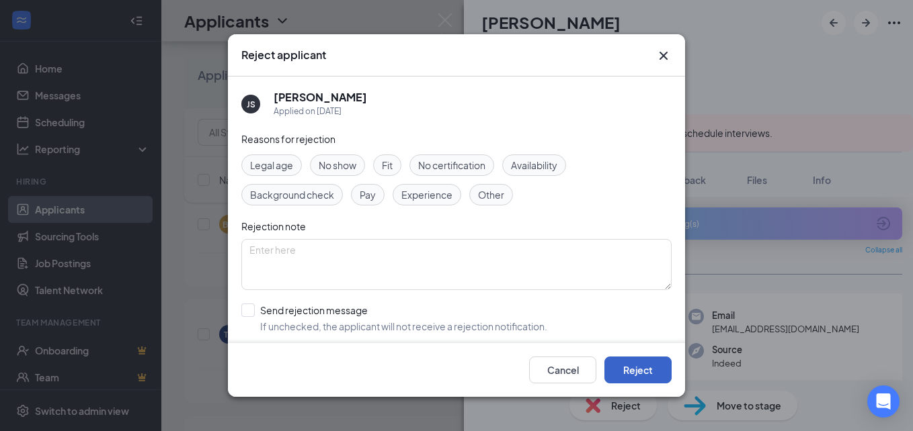
click at [625, 372] on button "Reject" at bounding box center [637, 370] width 67 height 27
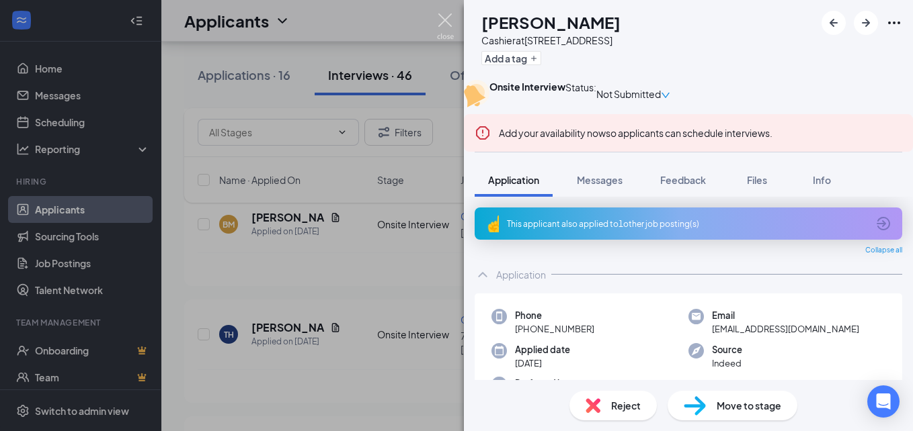
click at [445, 15] on img at bounding box center [445, 26] width 17 height 26
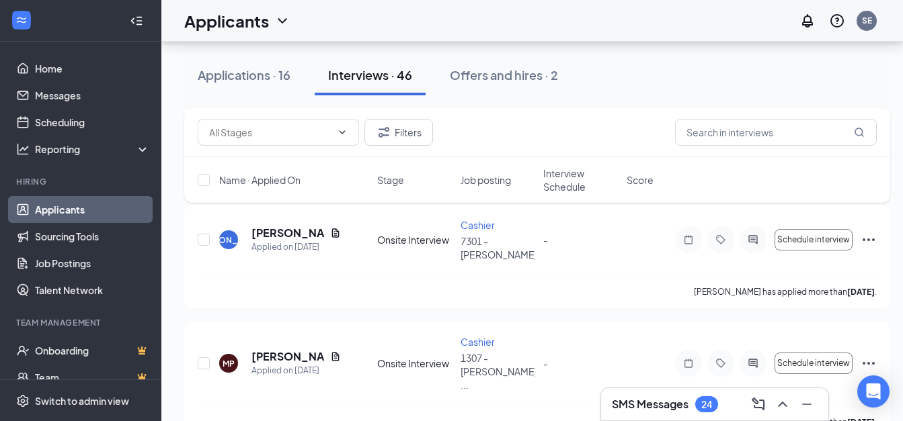
scroll to position [3808, 0]
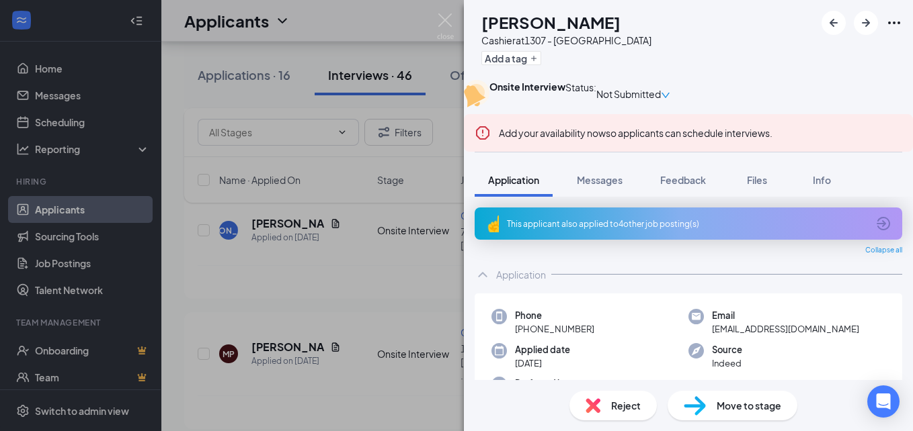
click at [596, 399] on img at bounding box center [592, 406] width 15 height 15
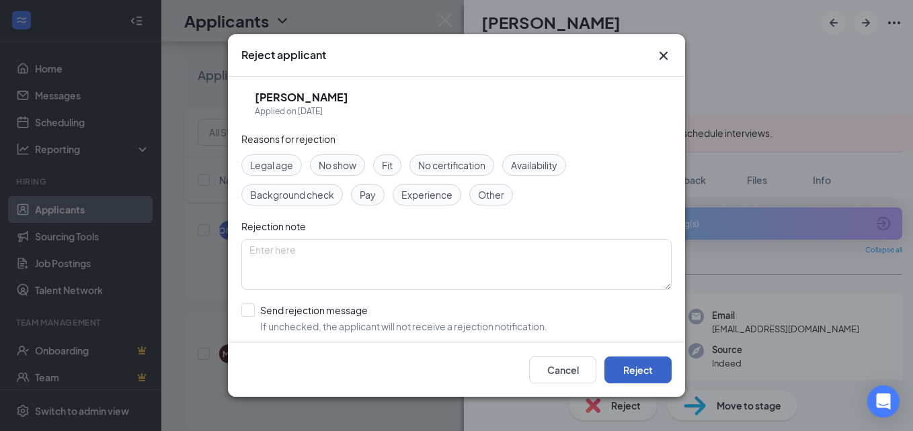
click at [622, 367] on button "Reject" at bounding box center [637, 370] width 67 height 27
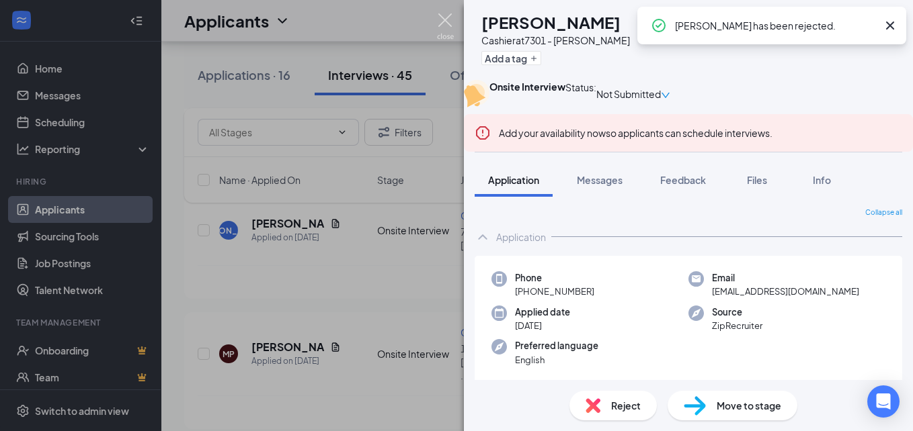
click at [449, 14] on img at bounding box center [445, 26] width 17 height 26
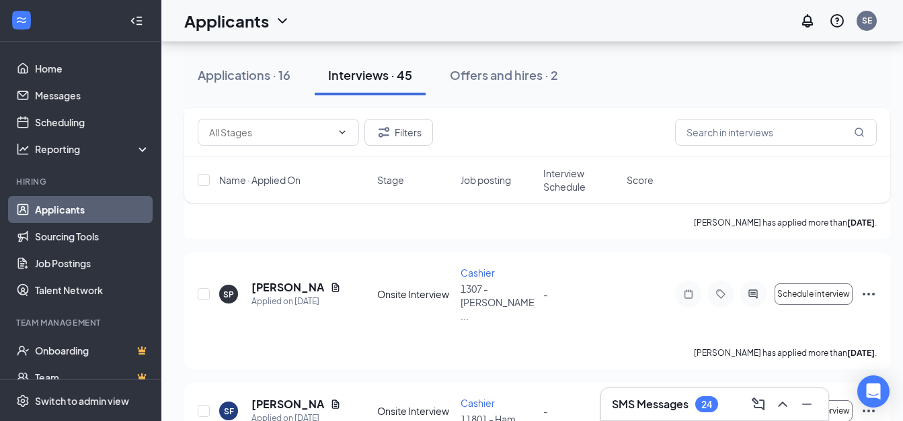
scroll to position [4371, 0]
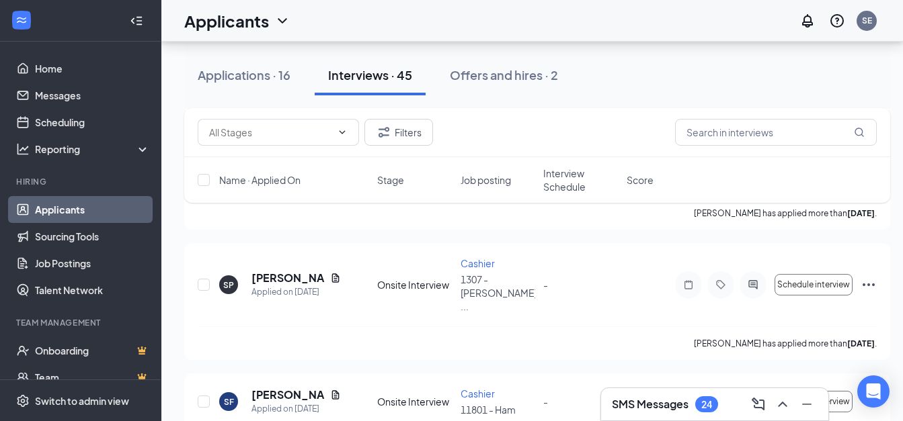
click at [702, 405] on div "24" at bounding box center [706, 404] width 11 height 11
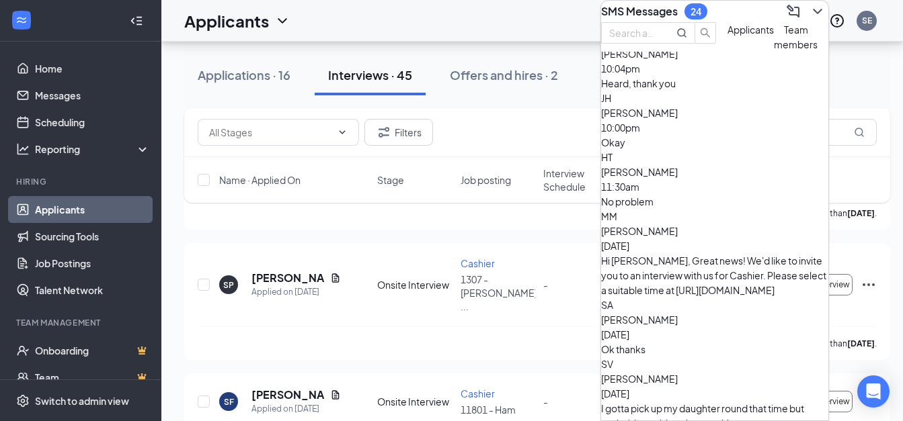
scroll to position [401, 0]
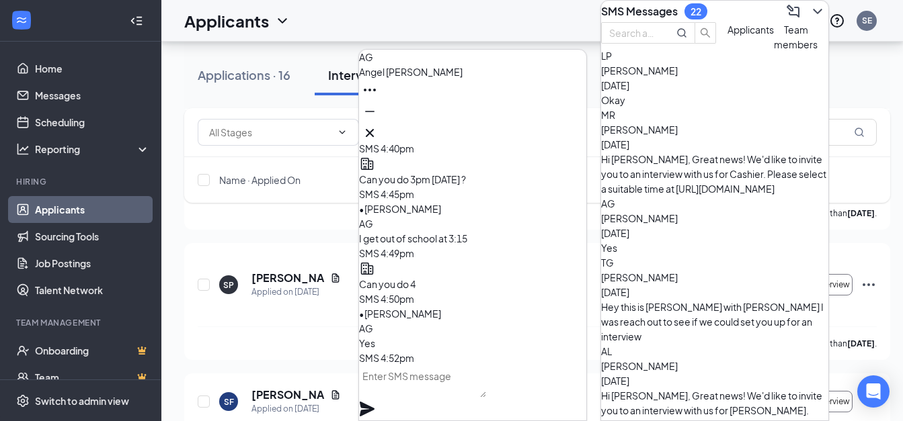
scroll to position [776, 0]
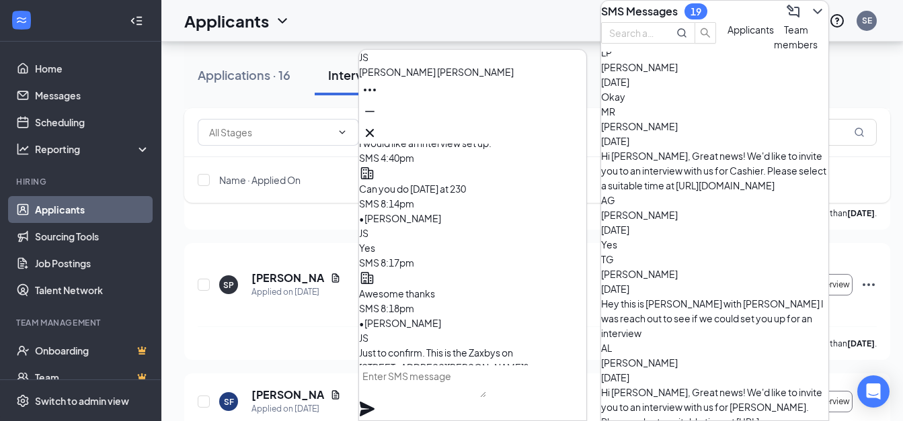
scroll to position [0, 0]
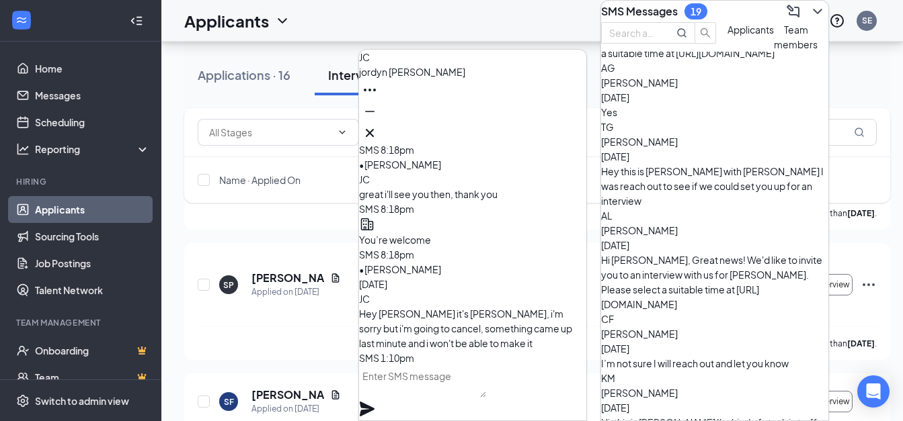
scroll to position [1040, 0]
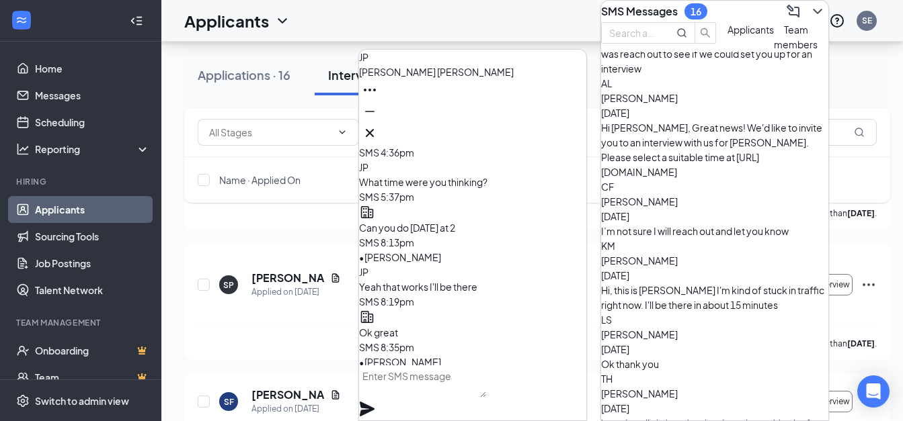
scroll to position [0, 0]
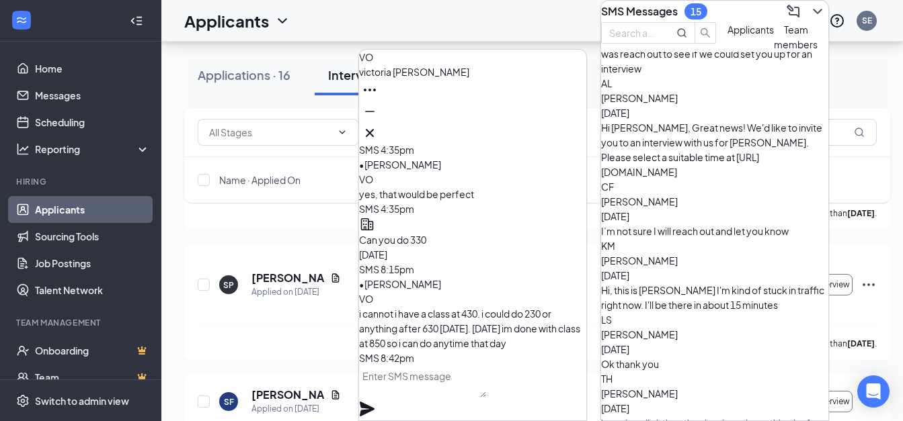
scroll to position [-161, 0]
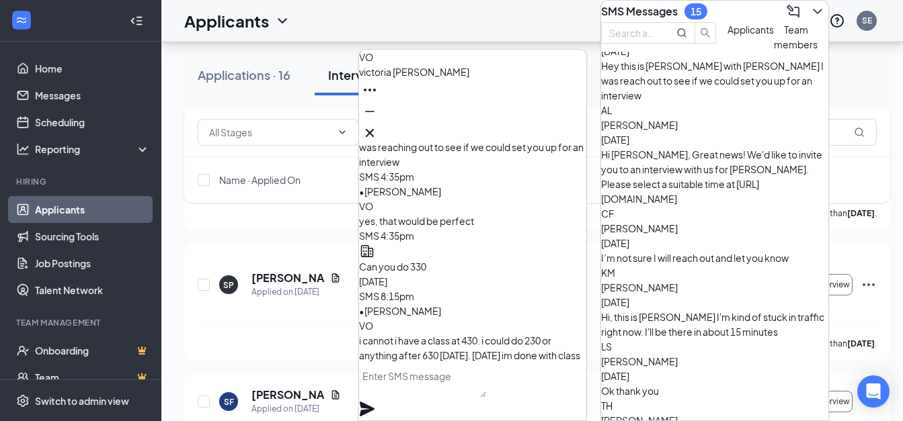
scroll to position [987, 0]
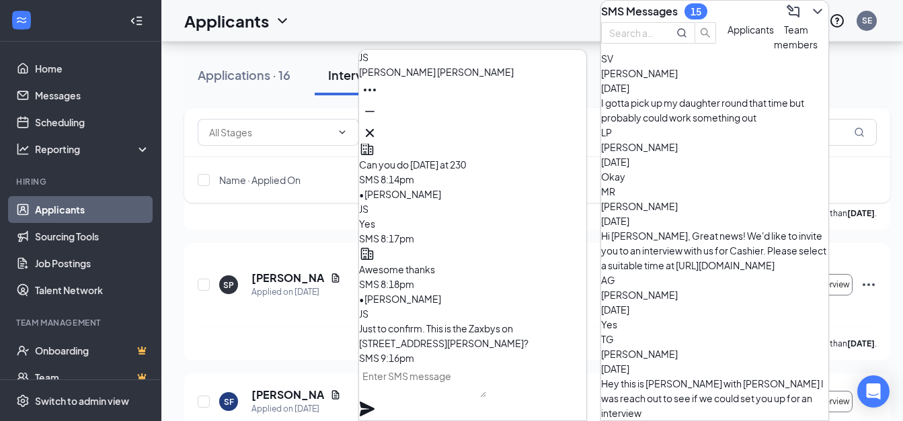
scroll to position [623, 0]
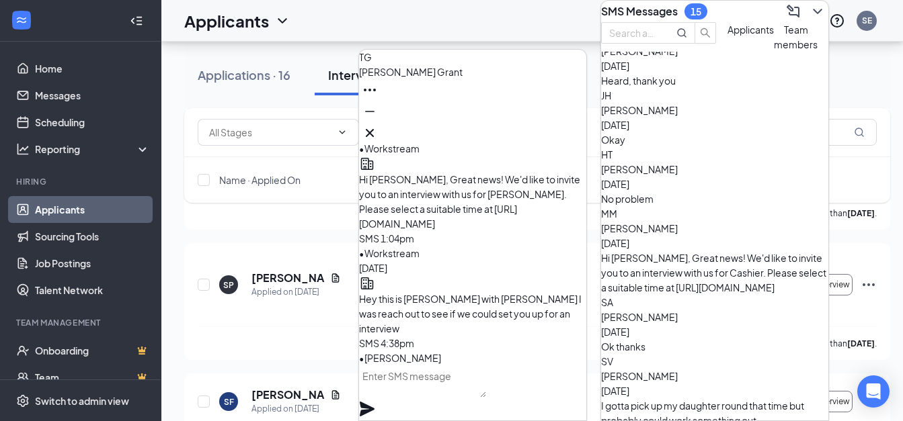
scroll to position [376, 0]
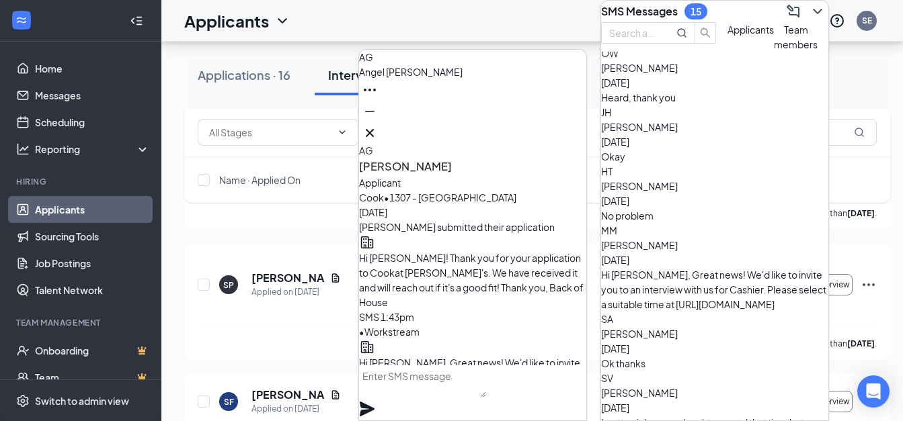
scroll to position [-644, 0]
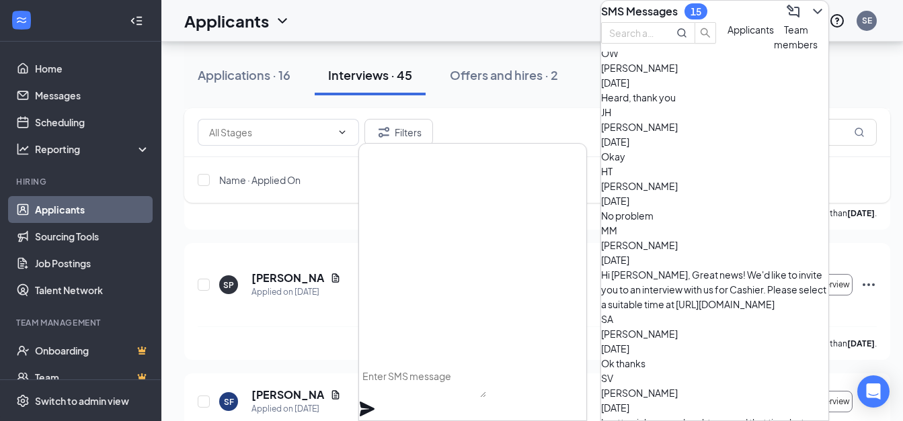
scroll to position [0, 0]
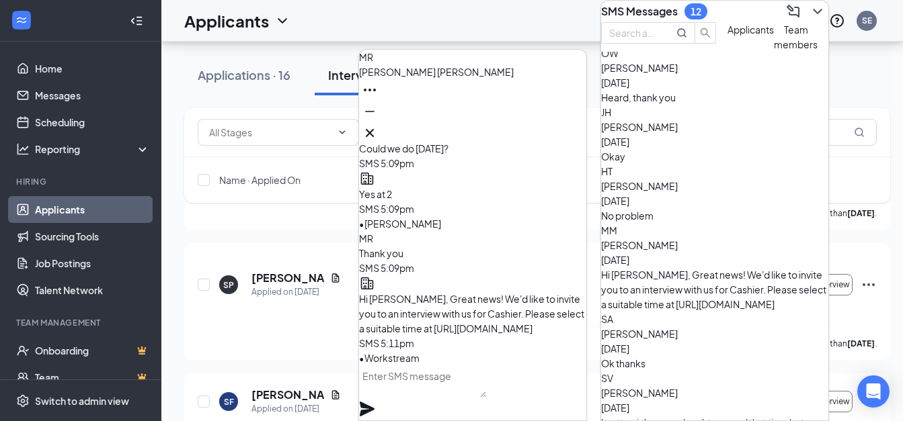
drag, startPoint x: 830, startPoint y: 198, endPoint x: 827, endPoint y: 172, distance: 25.8
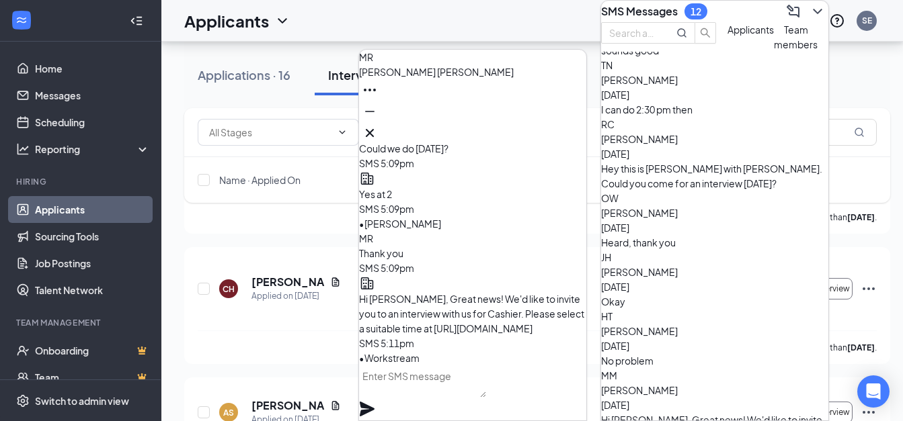
scroll to position [226, 0]
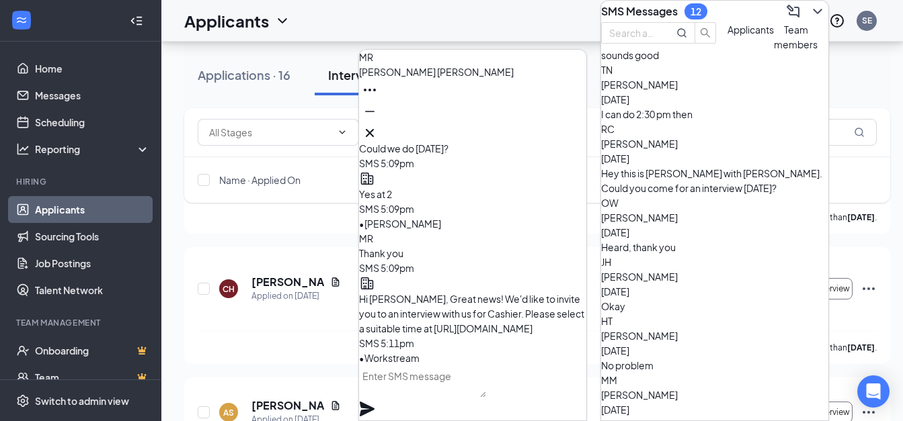
click at [761, 299] on div "Okay" at bounding box center [714, 306] width 227 height 15
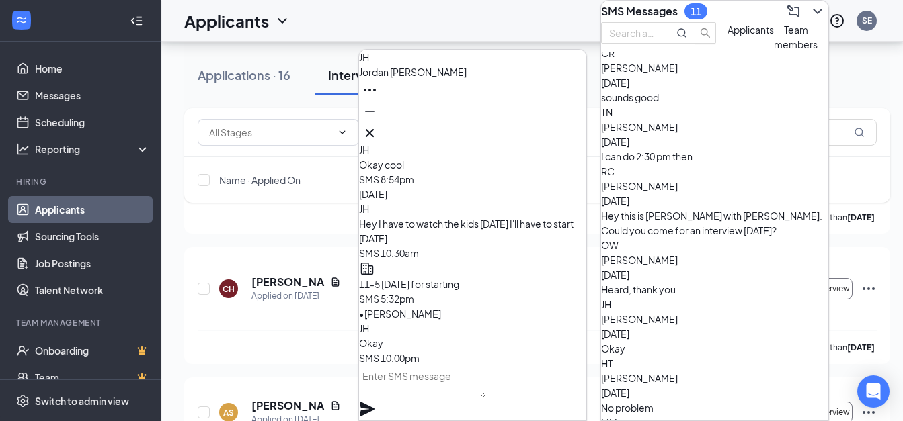
scroll to position [179, 0]
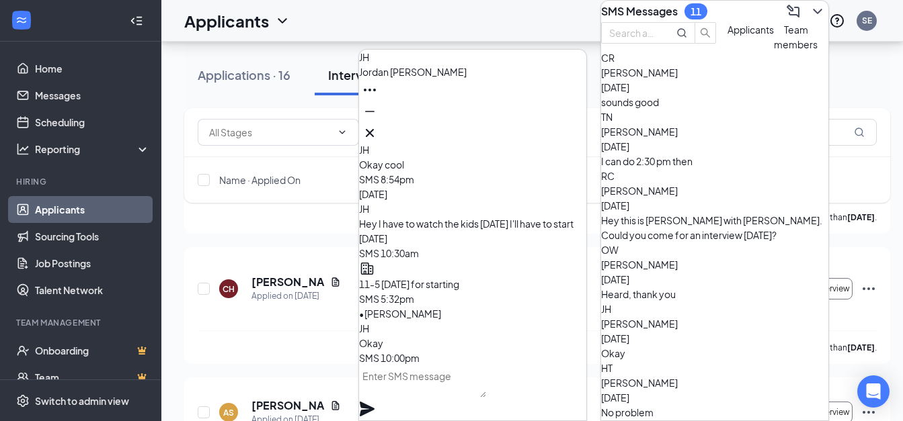
click at [716, 287] on div "Heard, thank you" at bounding box center [714, 294] width 227 height 15
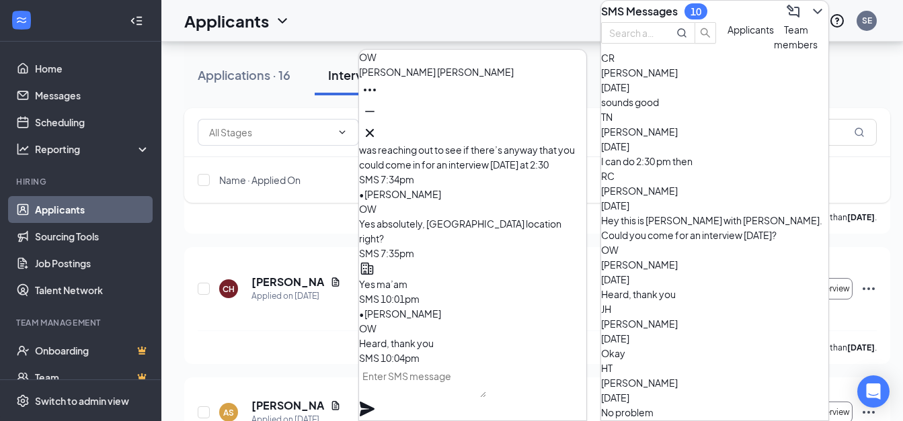
drag, startPoint x: 817, startPoint y: 180, endPoint x: 816, endPoint y: 171, distance: 8.8
click at [816, 171] on div "RC [PERSON_NAME] [DATE] Hey this is [PERSON_NAME] with [PERSON_NAME]. Could you…" at bounding box center [714, 206] width 227 height 74
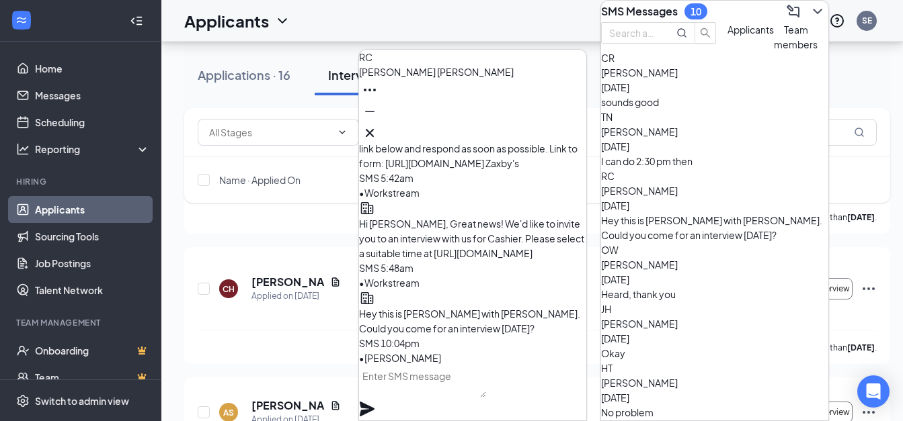
click at [671, 287] on div "Heard, thank you" at bounding box center [714, 294] width 227 height 15
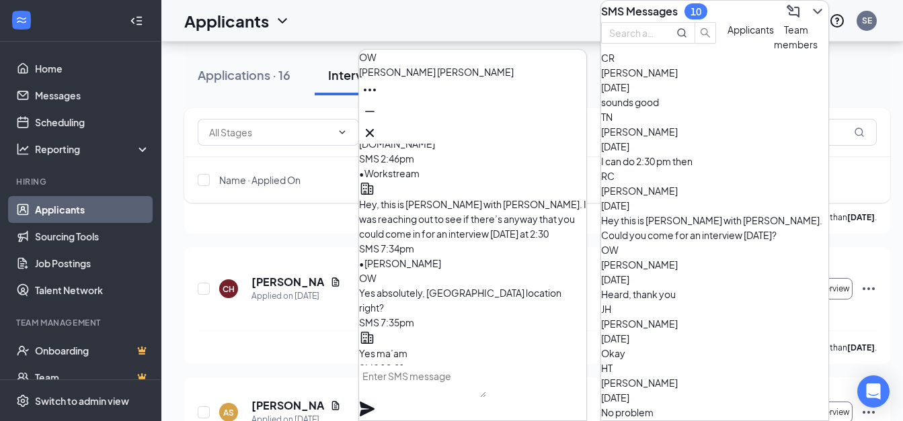
scroll to position [0, 0]
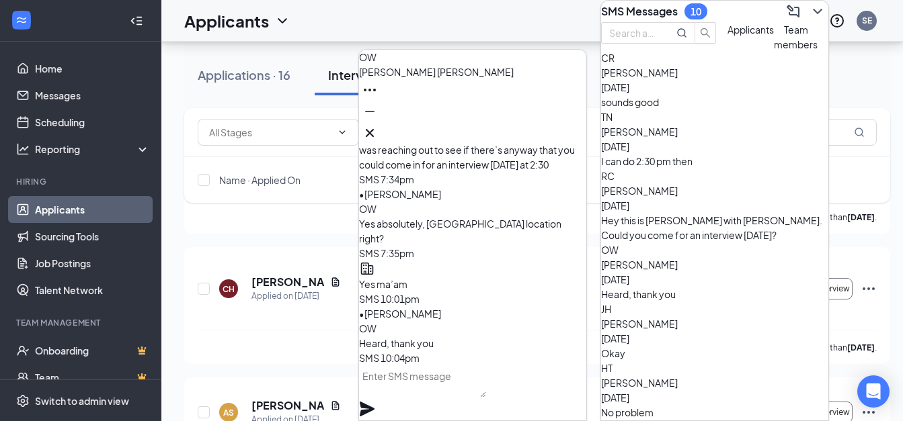
click at [754, 213] on div "Hey this is [PERSON_NAME] with [PERSON_NAME]. Could you come for an interview […" at bounding box center [714, 228] width 227 height 30
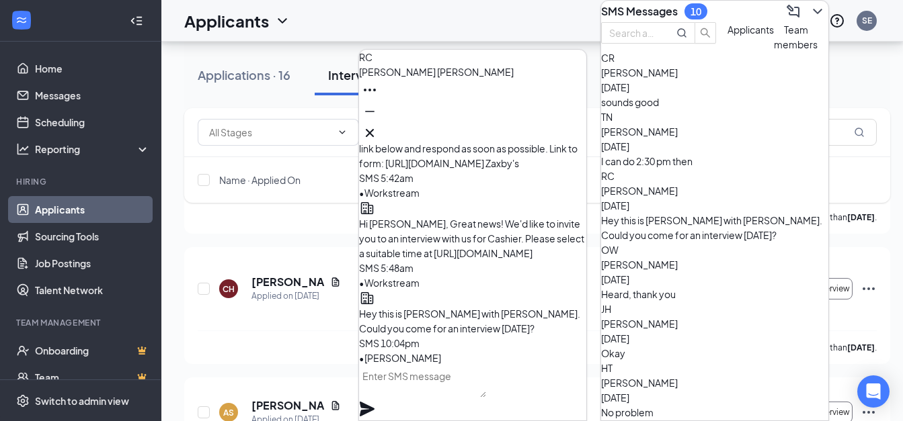
scroll to position [106, 0]
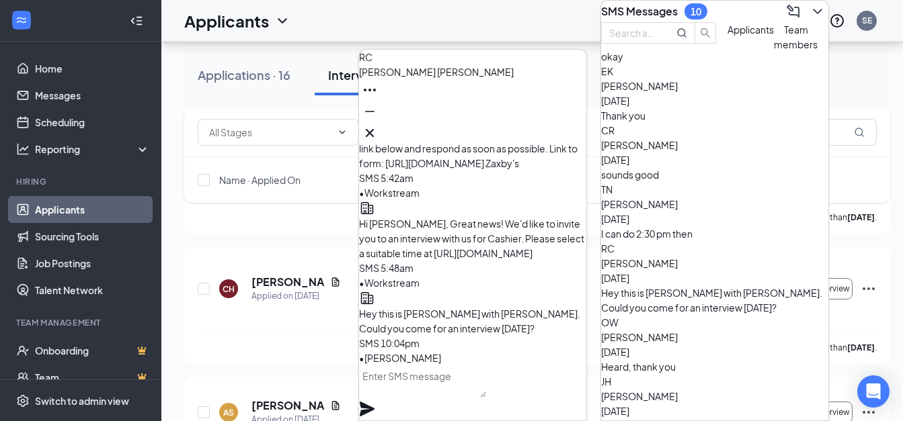
click at [756, 197] on div "[PERSON_NAME] [DATE]" at bounding box center [714, 212] width 227 height 30
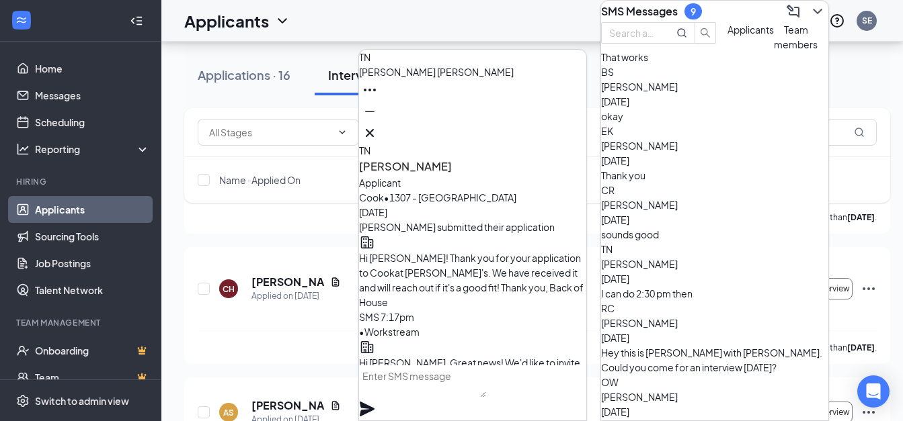
scroll to position [38, 0]
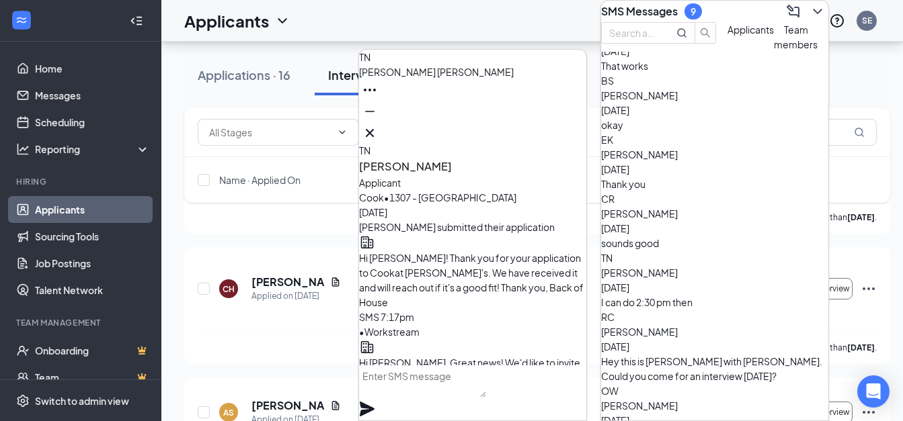
click at [747, 206] on div "[PERSON_NAME] [DATE]" at bounding box center [714, 221] width 227 height 30
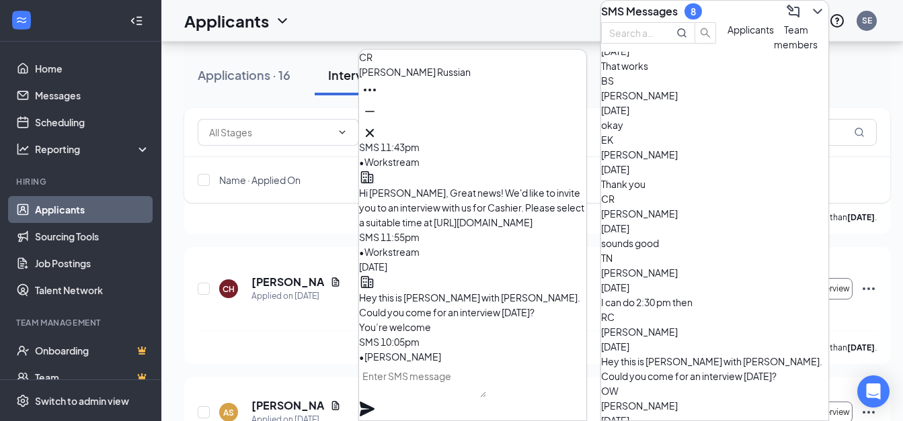
scroll to position [-169, 0]
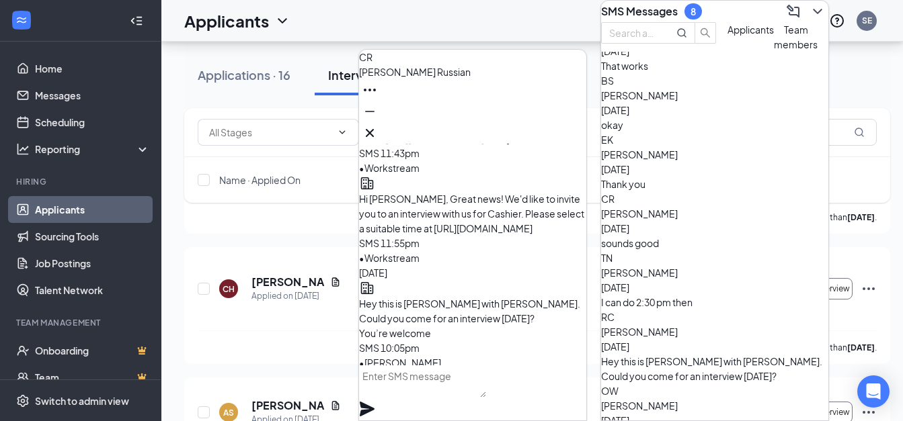
click at [767, 190] on div "EK [PERSON_NAME] [DATE] Thank you" at bounding box center [714, 161] width 227 height 59
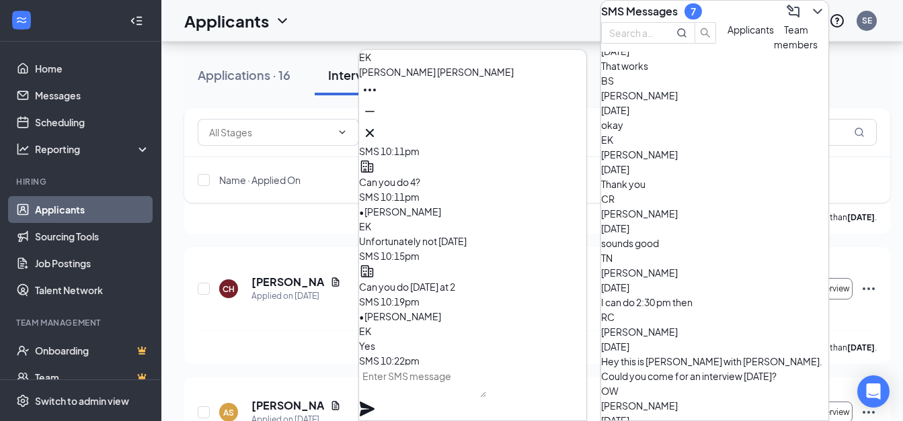
scroll to position [0, 0]
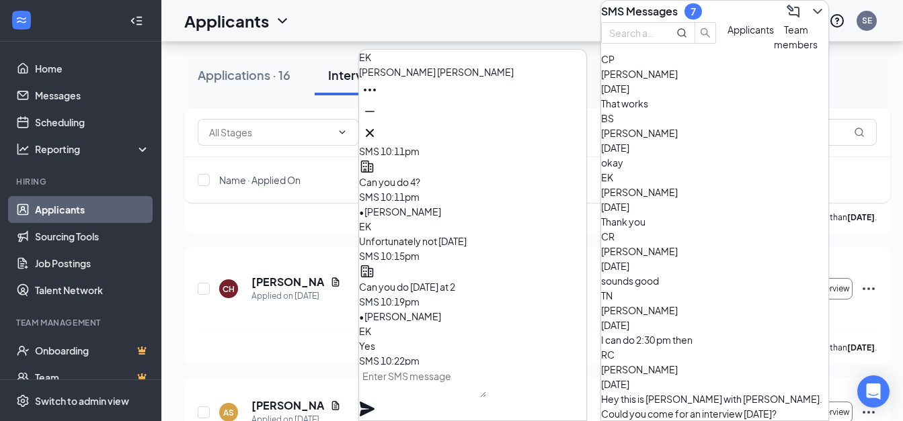
click at [767, 155] on div "[PERSON_NAME] [DATE]" at bounding box center [714, 141] width 227 height 30
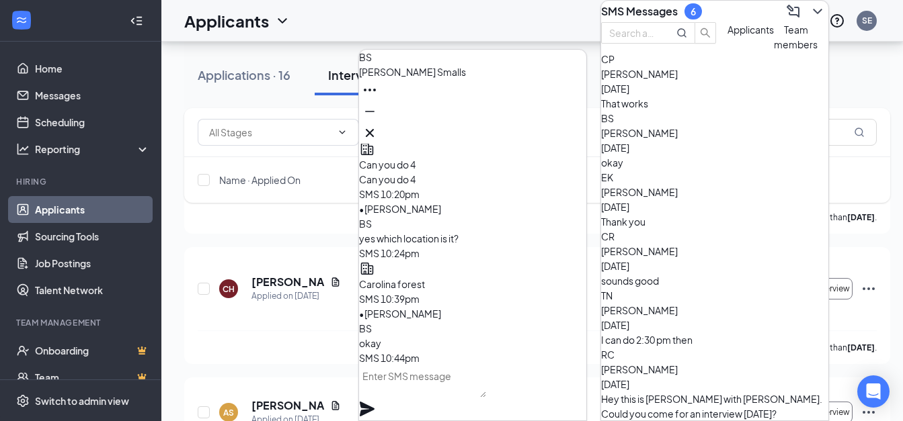
click at [765, 111] on div "That works" at bounding box center [714, 103] width 227 height 15
click at [378, 131] on icon "Cross" at bounding box center [370, 133] width 16 height 16
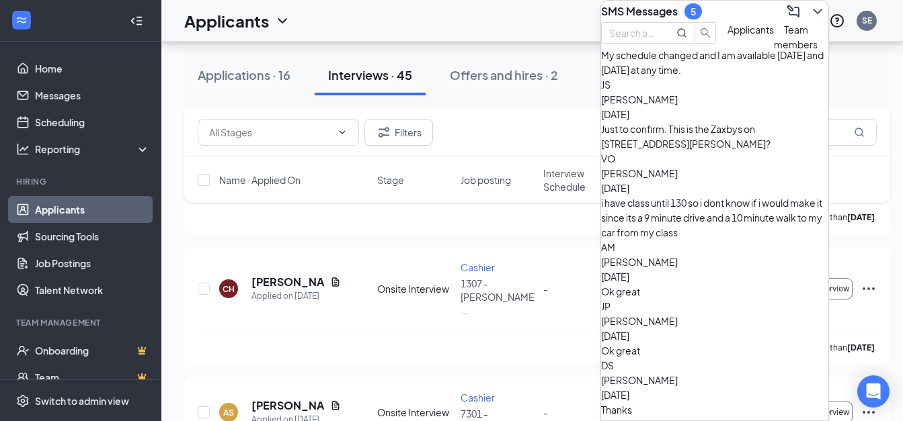
scroll to position [1018, 0]
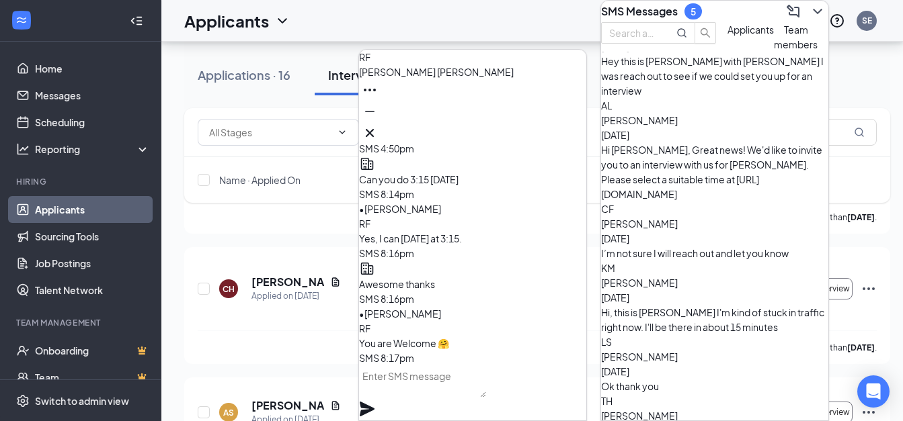
scroll to position [1743, 0]
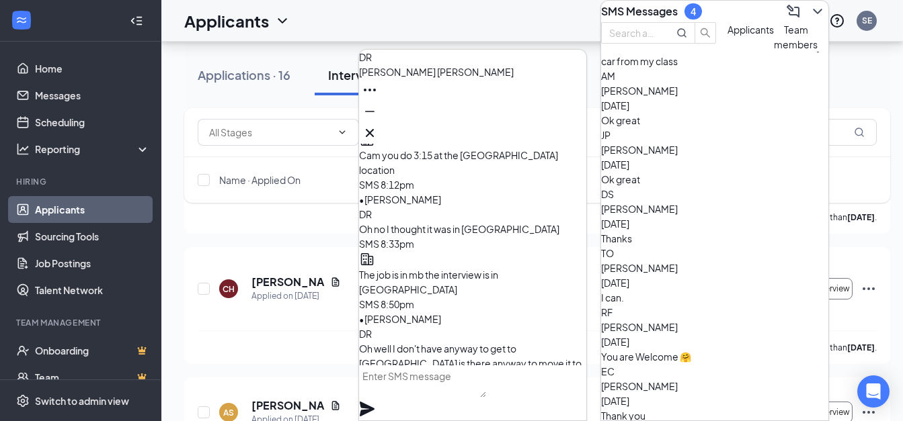
scroll to position [0, 0]
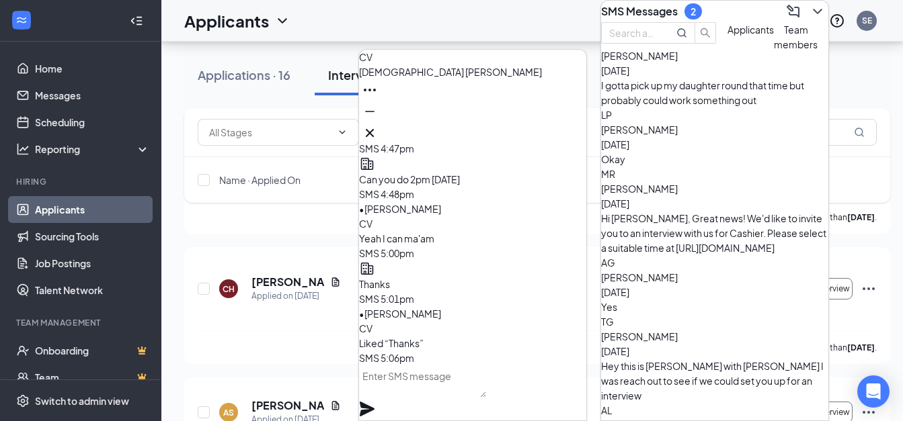
scroll to position [708, 0]
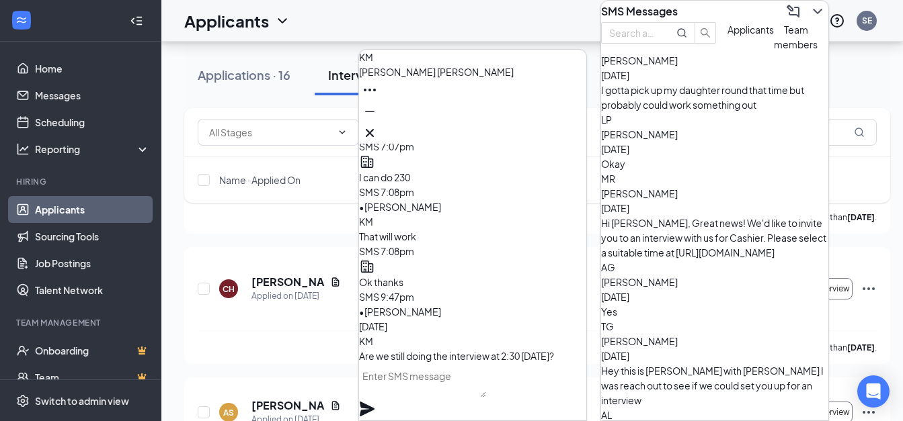
scroll to position [-472, 0]
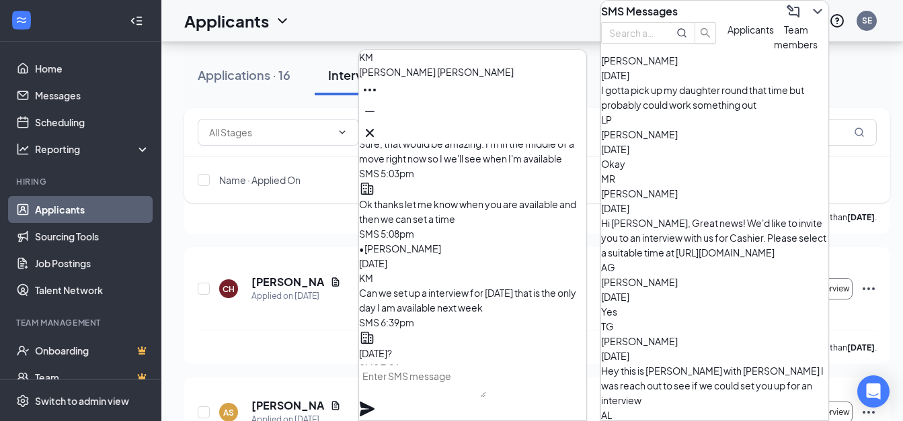
click at [255, 76] on div "Applications · 16" at bounding box center [244, 75] width 93 height 17
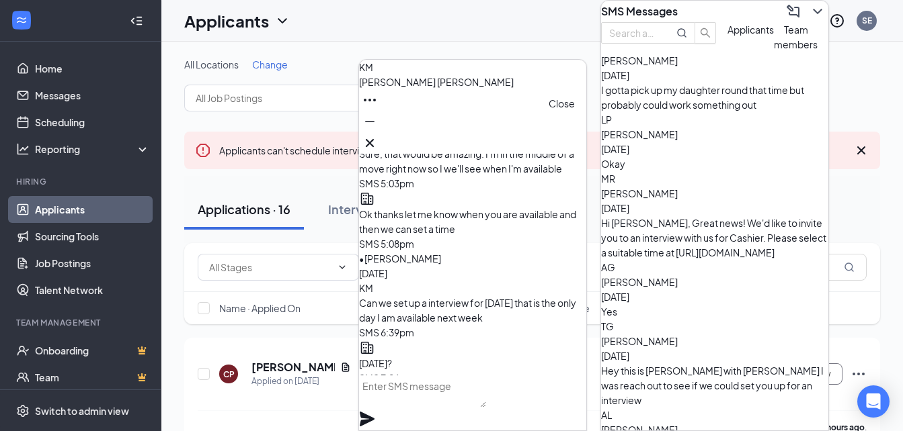
click at [378, 135] on icon "Cross" at bounding box center [370, 143] width 16 height 16
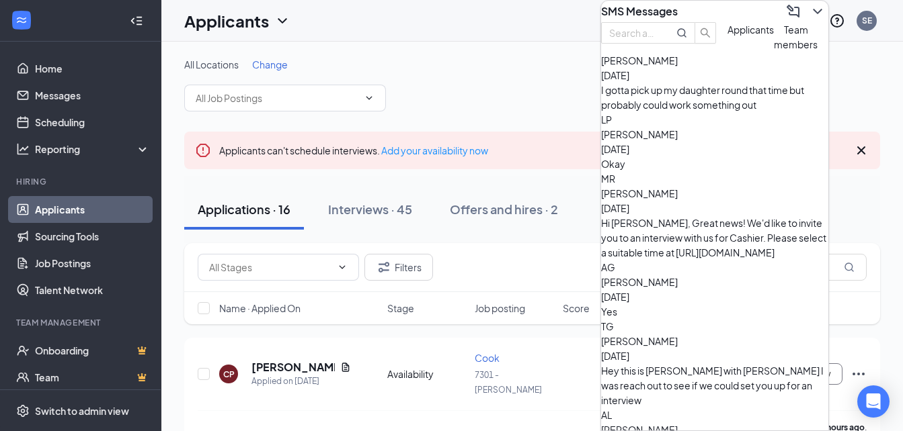
click at [809, 16] on icon "ChevronDown" at bounding box center [817, 11] width 16 height 16
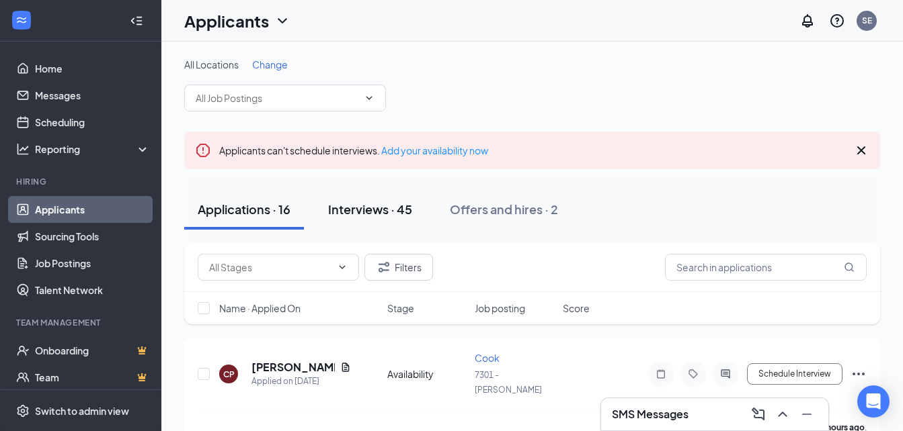
click at [372, 208] on div "Interviews · 45" at bounding box center [370, 209] width 84 height 17
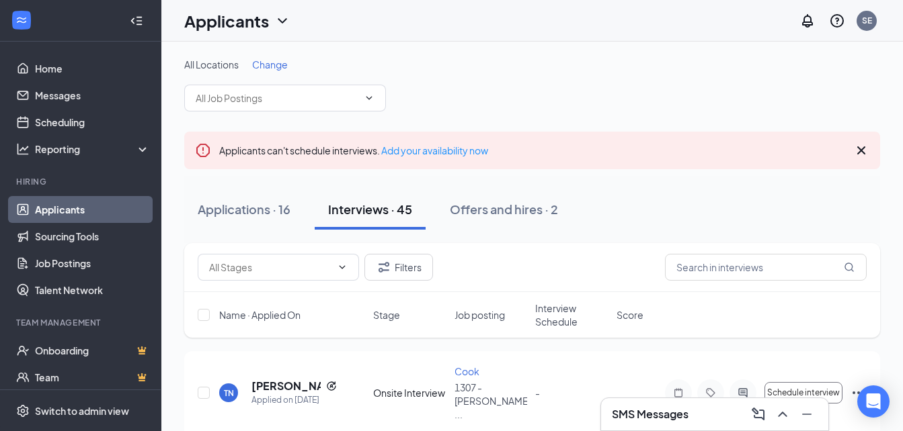
scroll to position [87, 0]
